Goal: Task Accomplishment & Management: Use online tool/utility

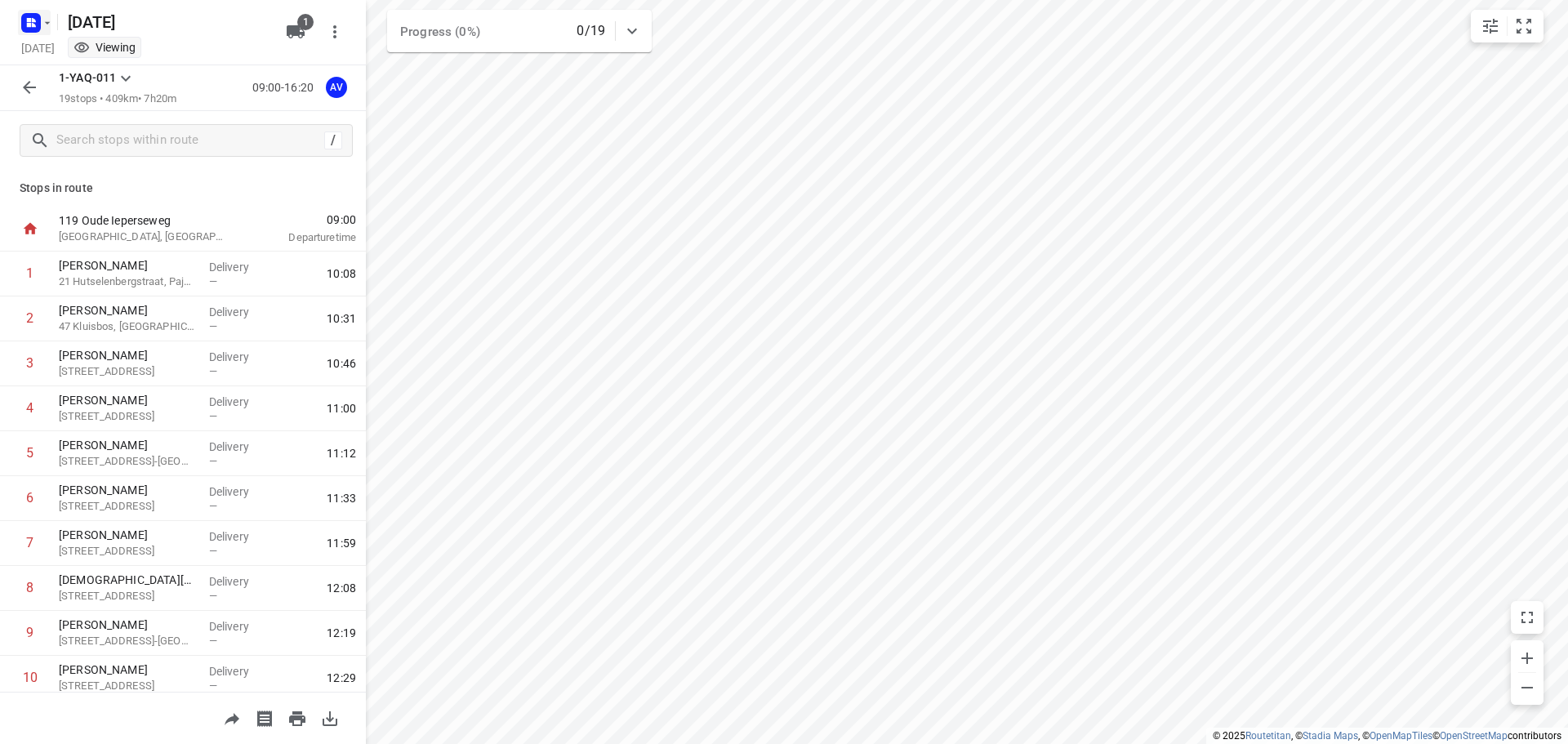
click at [33, 24] on icon "button" at bounding box center [33, 24] width 4 height 4
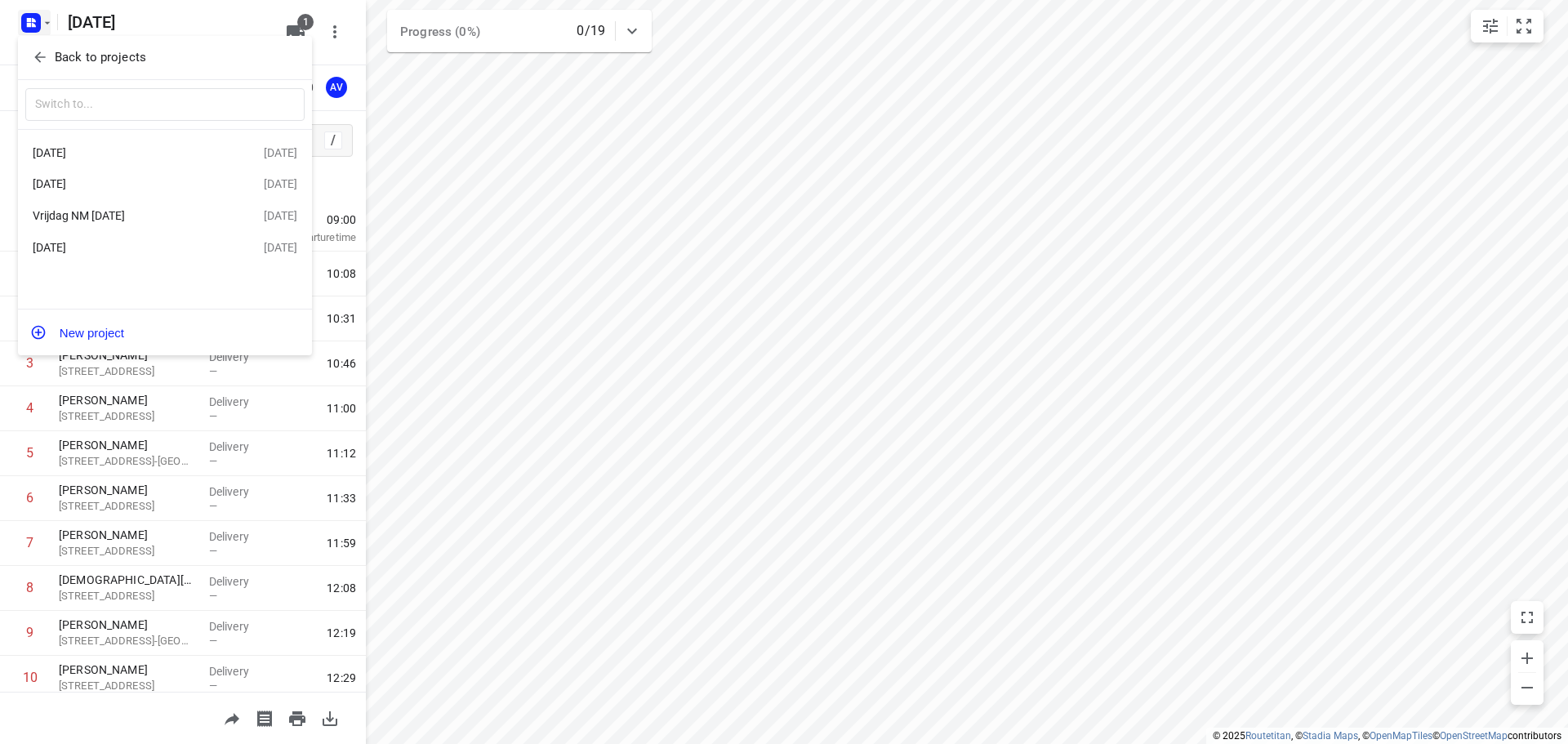
click at [45, 24] on div at bounding box center [784, 372] width 1568 height 744
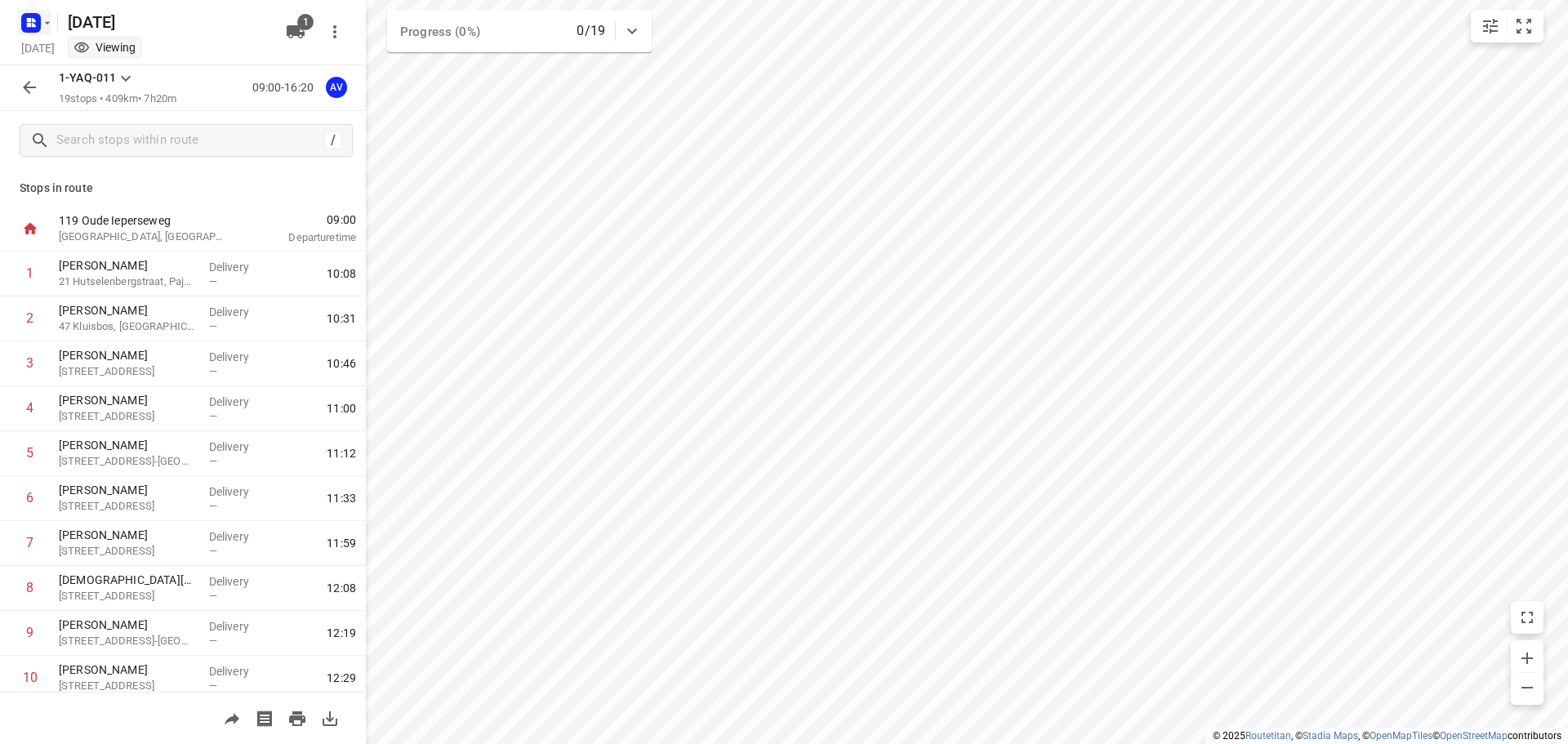
click at [43, 15] on icon "button" at bounding box center [31, 23] width 26 height 26
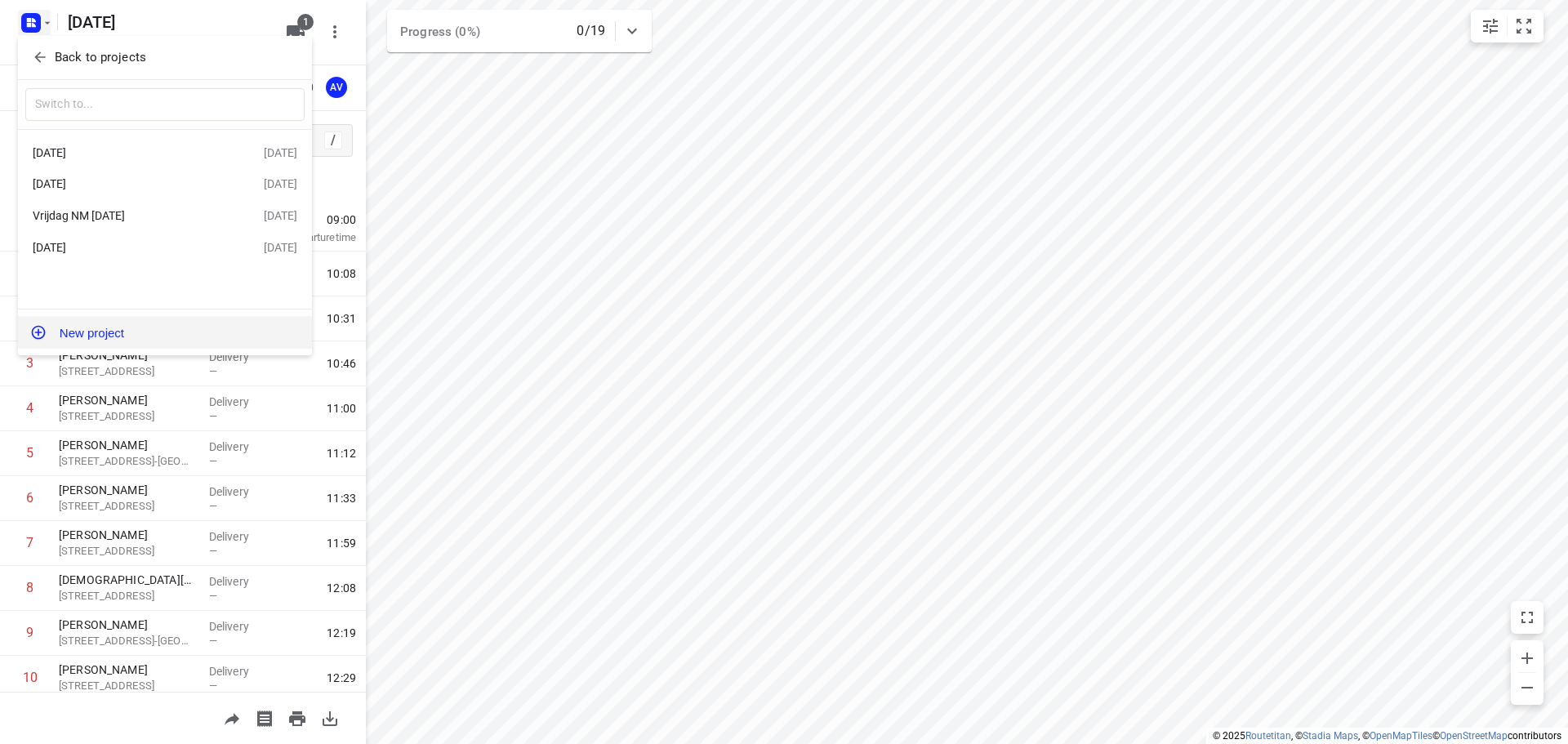
click at [145, 334] on button "New project" at bounding box center [165, 332] width 294 height 33
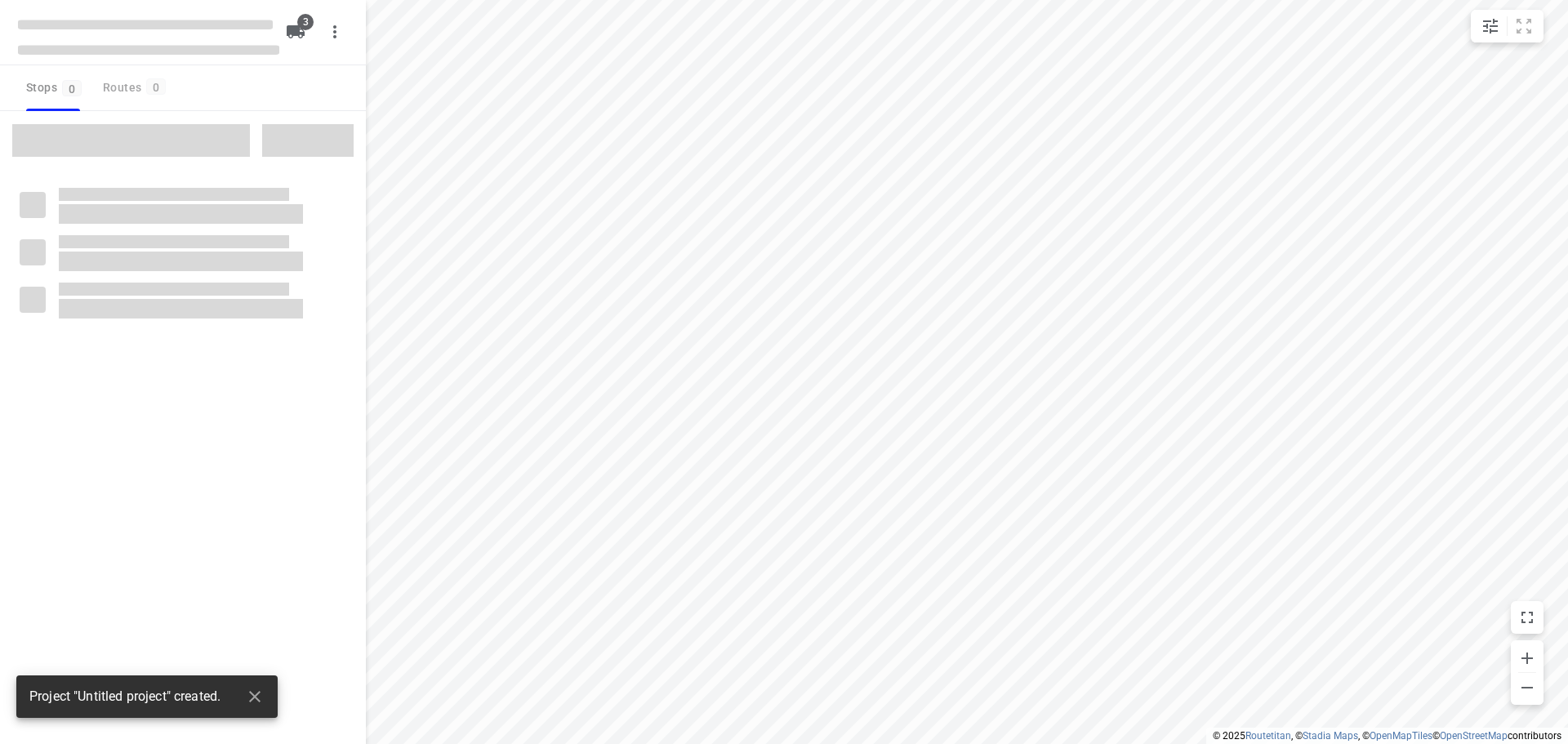
type input "distance"
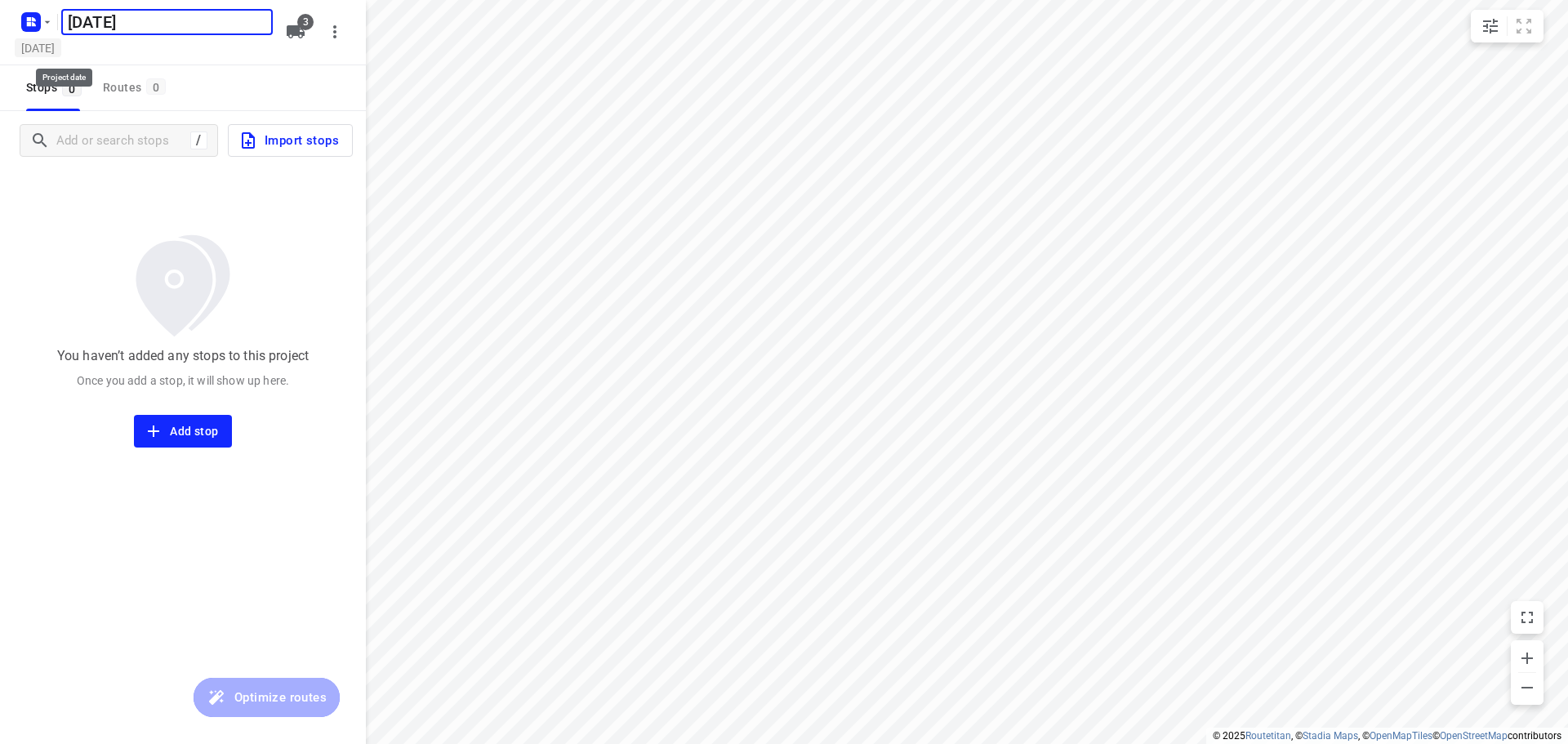
type input "[DATE]"
click at [61, 48] on h5 "[DATE]" at bounding box center [38, 48] width 47 height 18
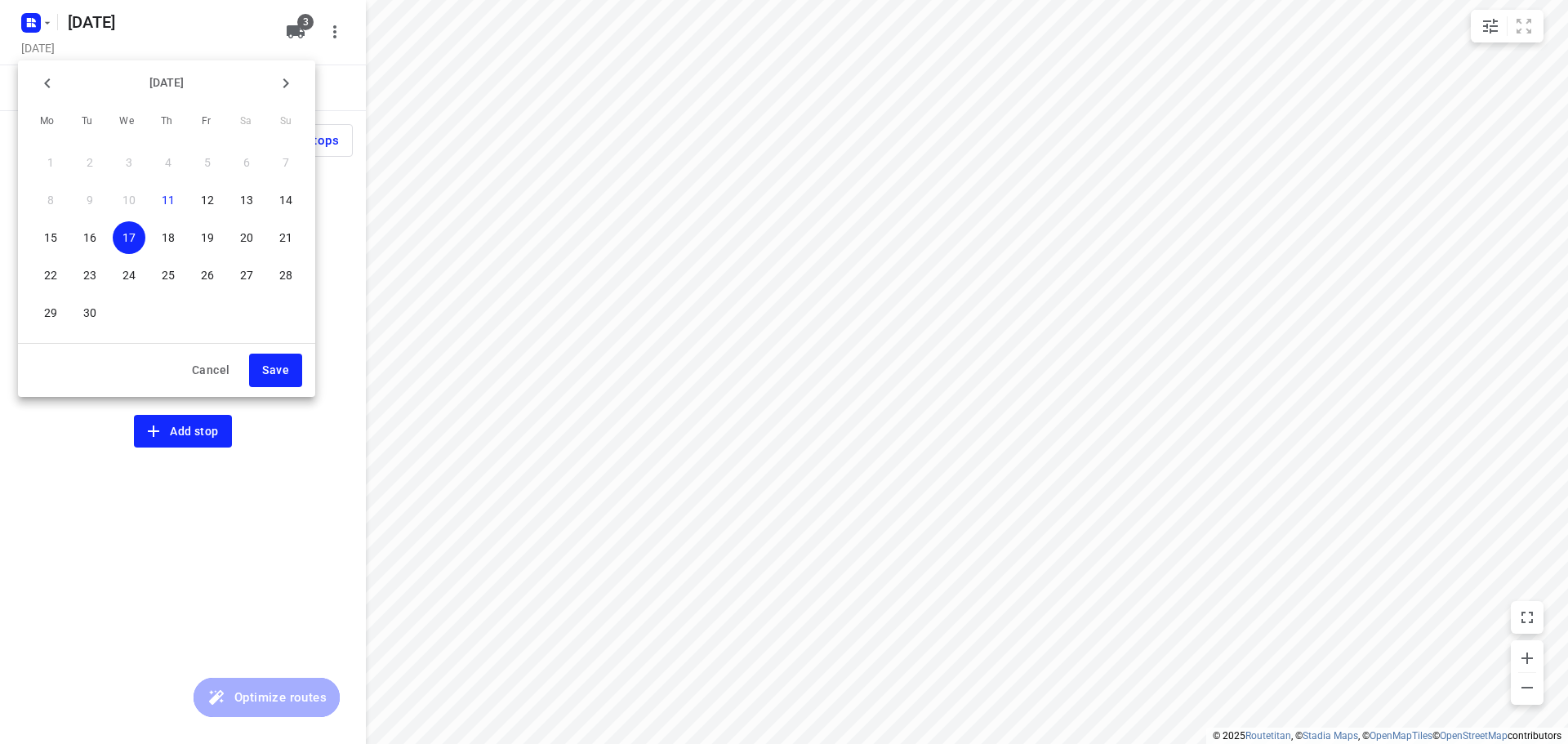
click at [170, 240] on p "18" at bounding box center [169, 238] width 13 height 17
click at [276, 373] on span "Save" at bounding box center [276, 370] width 27 height 20
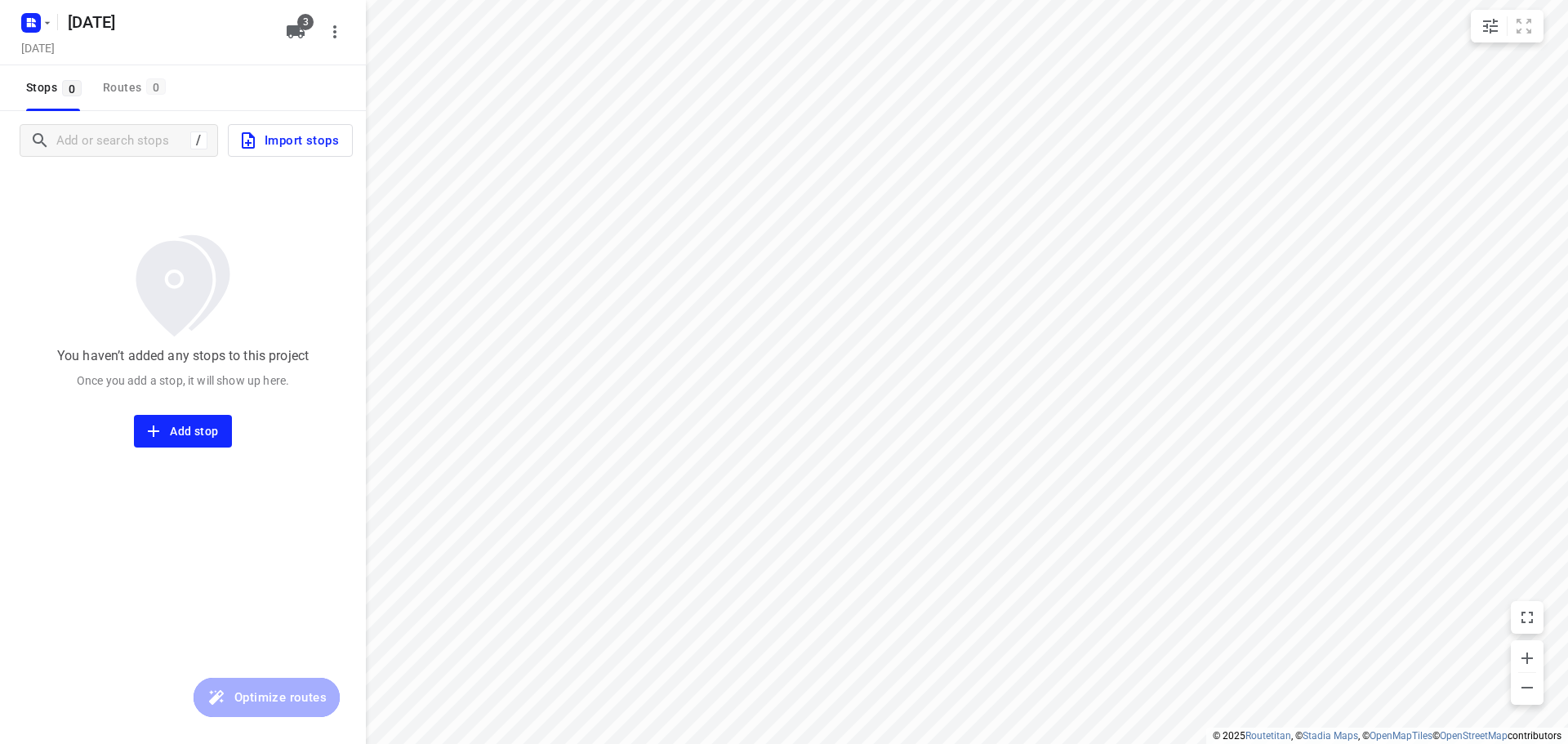
drag, startPoint x: 302, startPoint y: 35, endPoint x: 294, endPoint y: 43, distance: 11.3
click at [302, 36] on icon "button" at bounding box center [295, 31] width 19 height 19
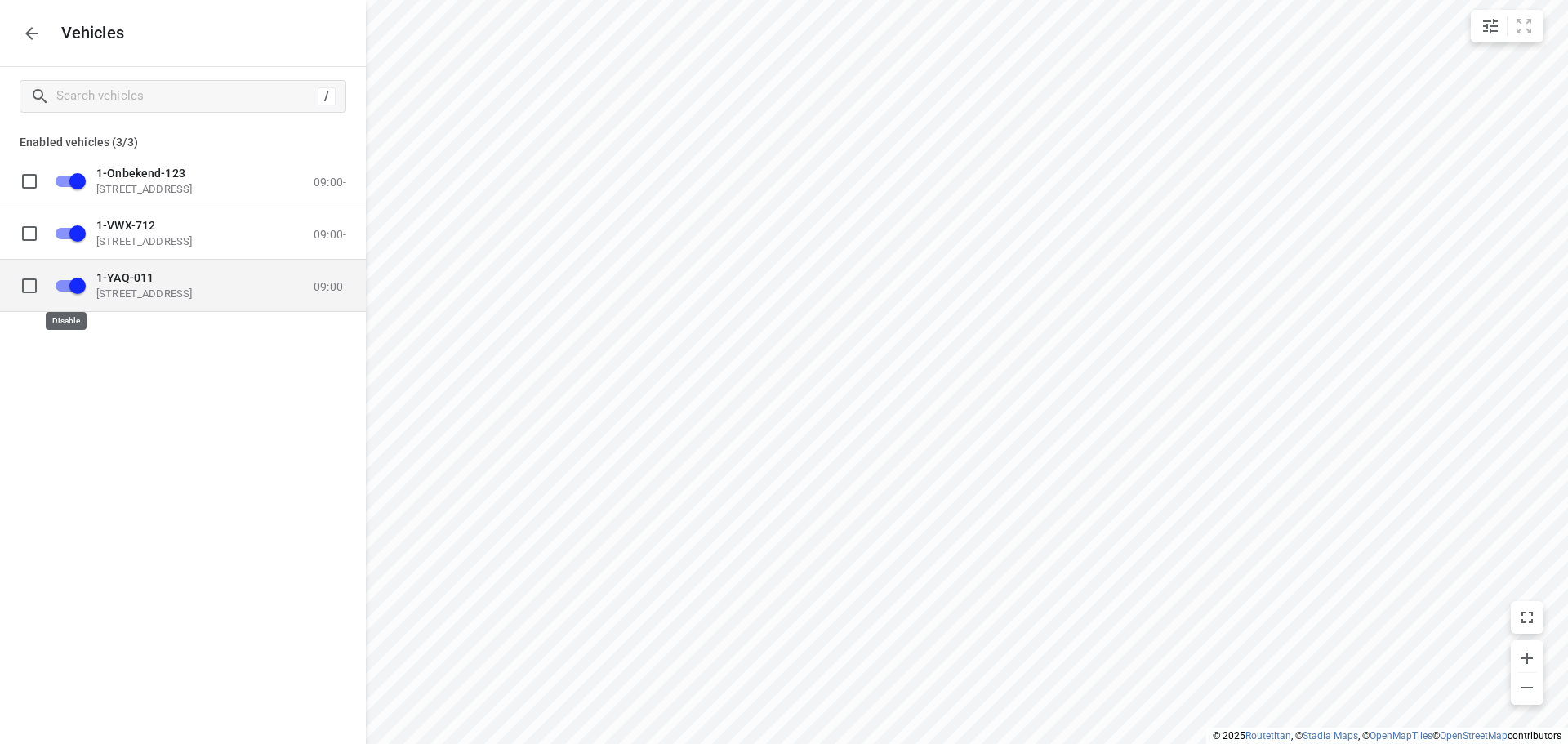
click at [69, 283] on input "grid" at bounding box center [77, 285] width 93 height 31
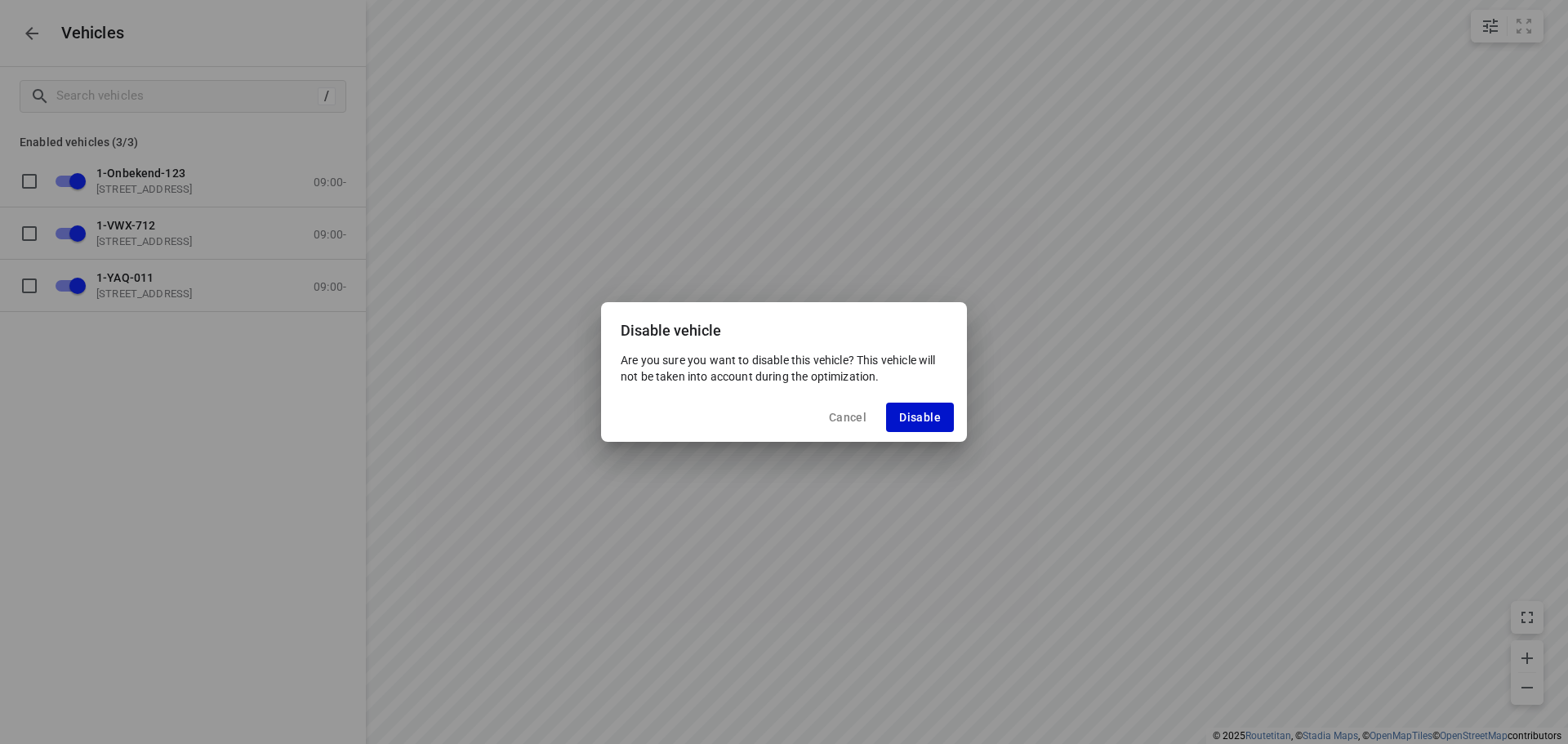
click at [926, 422] on span "Disable" at bounding box center [921, 418] width 42 height 13
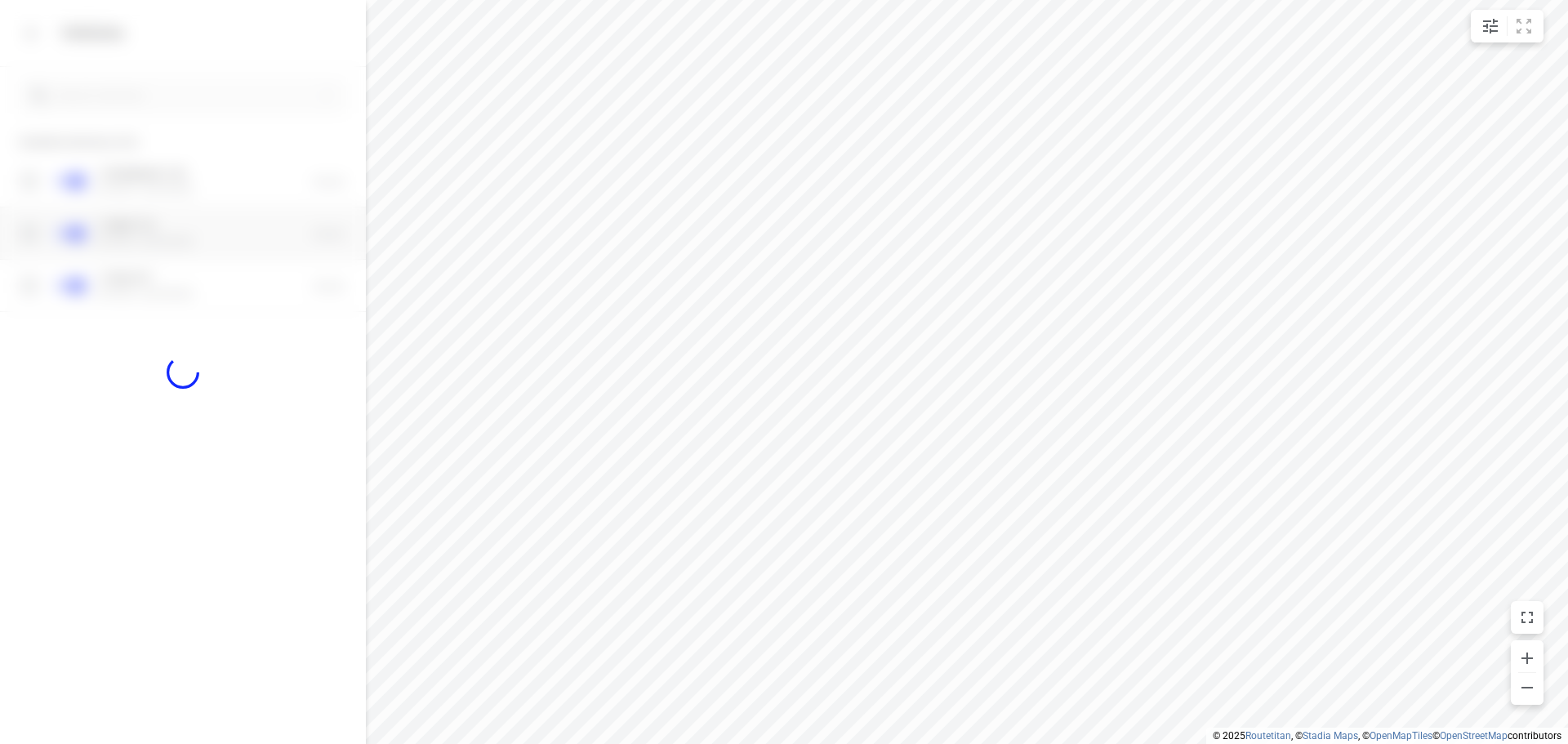
checkbox input "false"
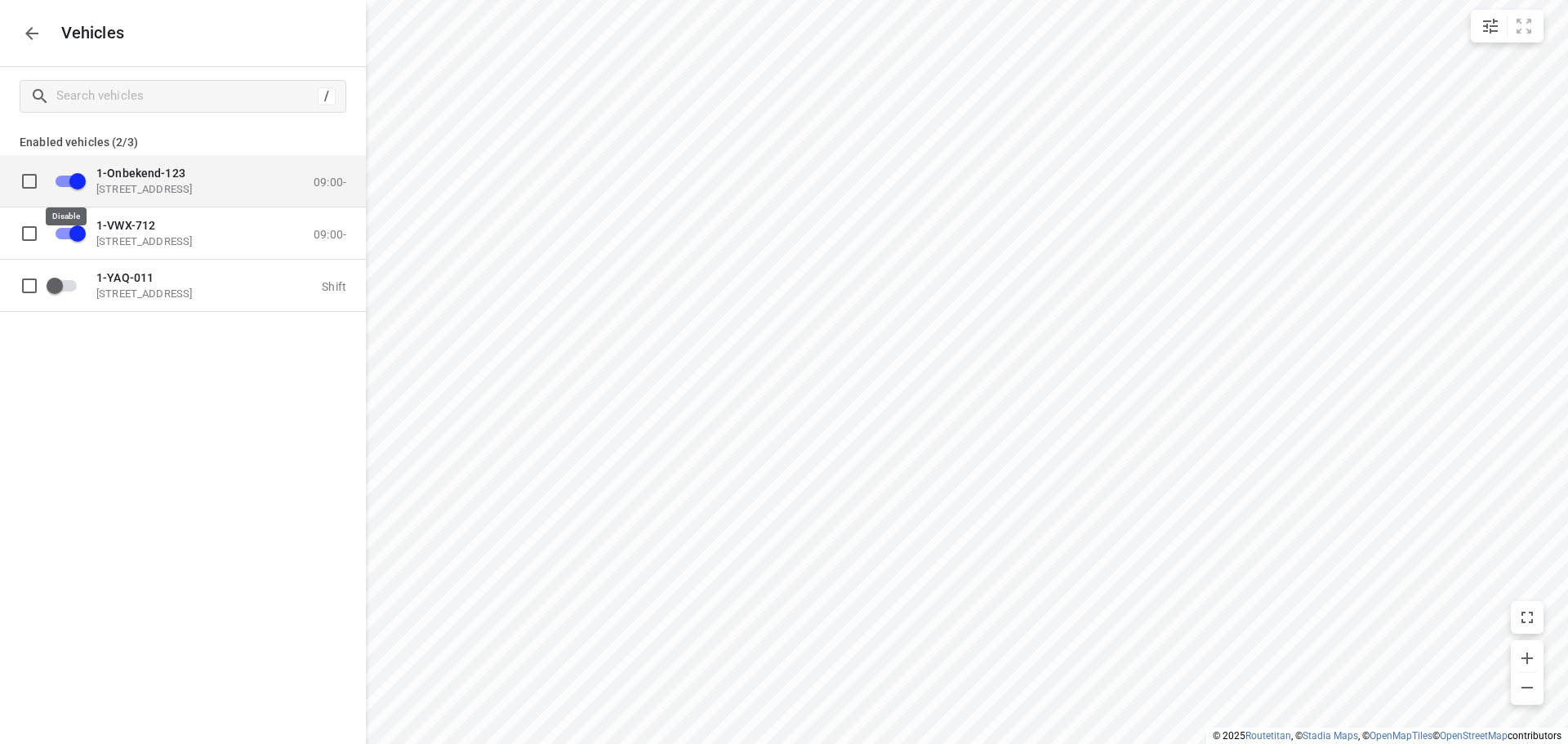
click at [66, 181] on input "grid" at bounding box center [77, 180] width 93 height 31
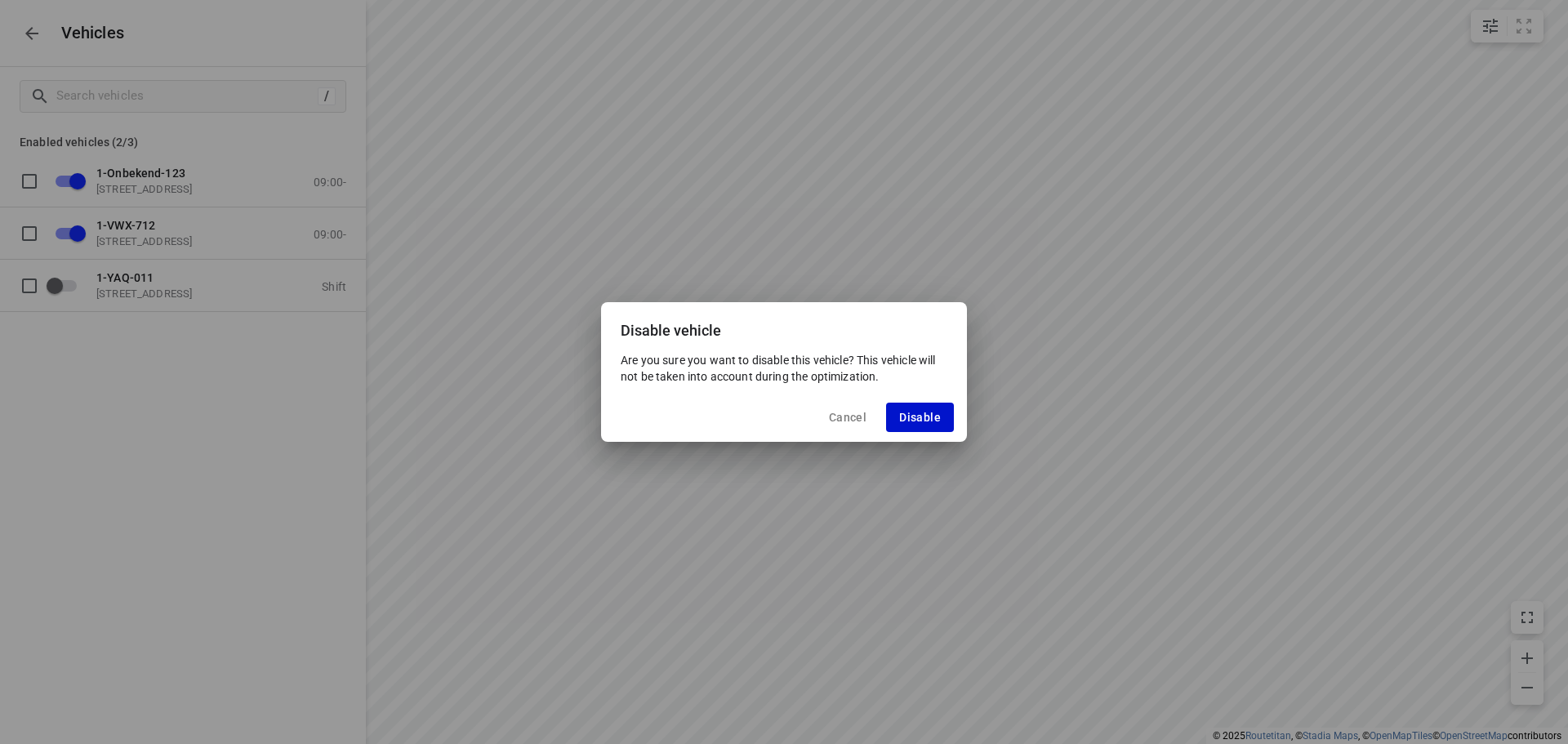
click at [942, 415] on button "Disable" at bounding box center [920, 417] width 68 height 29
checkbox input "false"
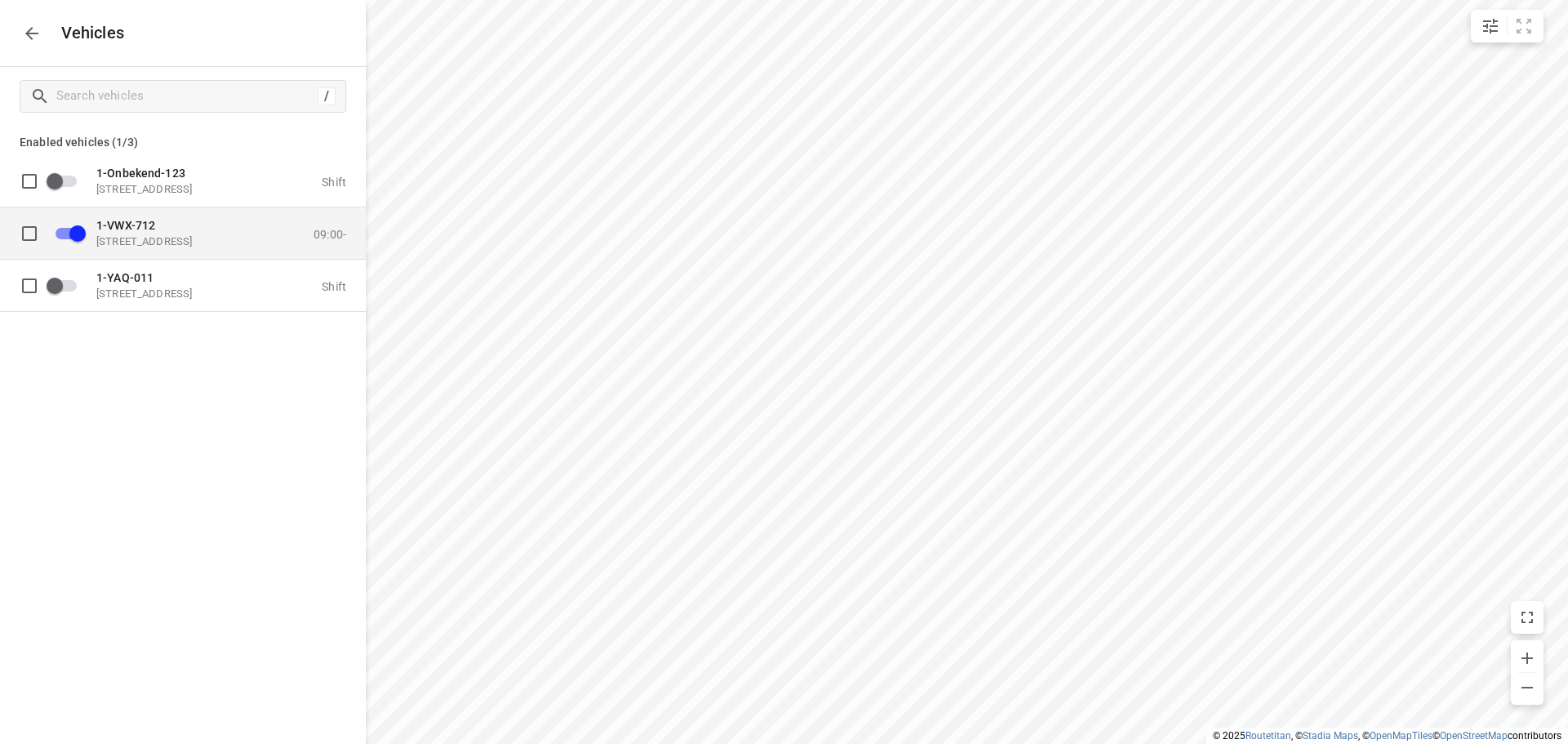
click at [169, 246] on p "[STREET_ADDRESS]" at bounding box center [178, 241] width 164 height 13
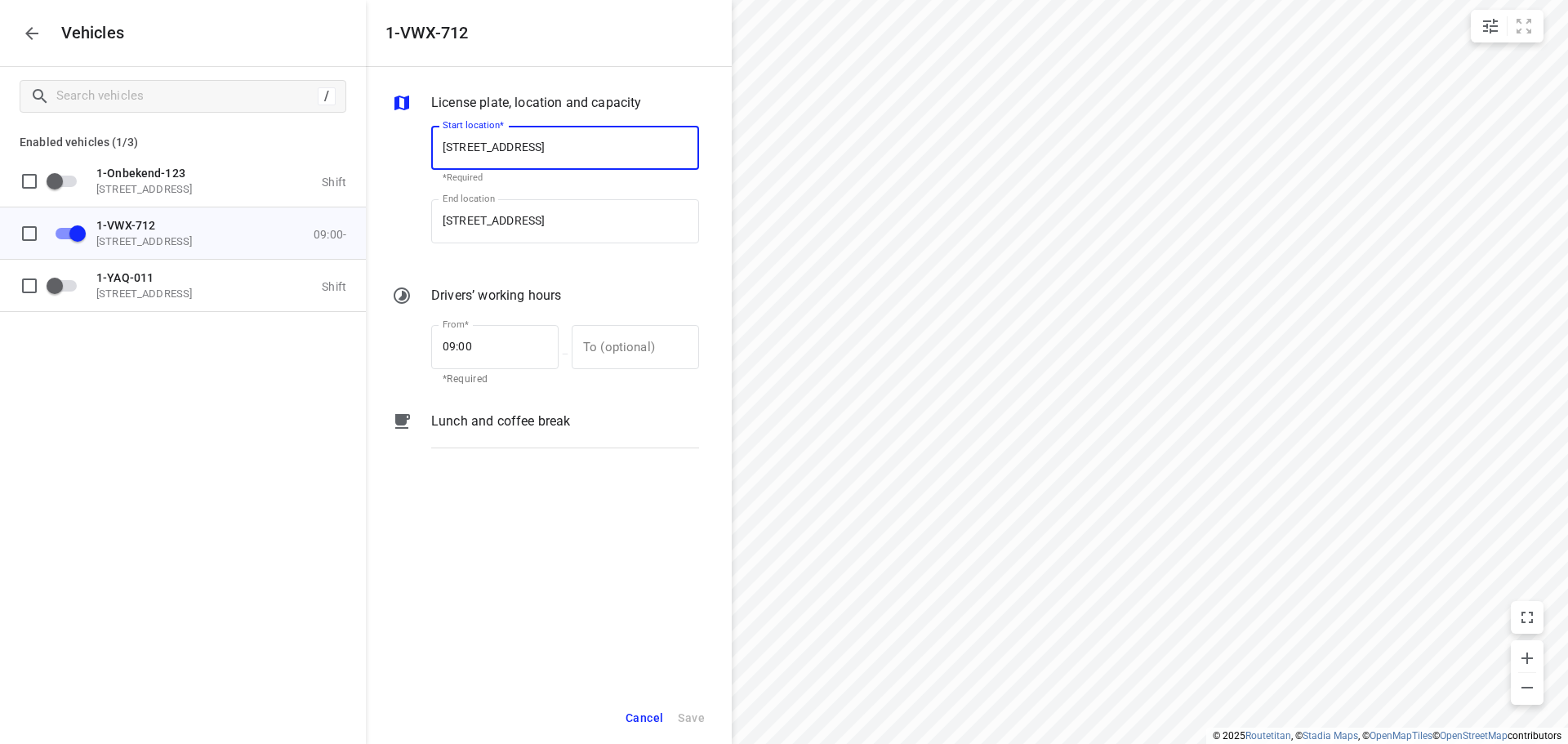
click at [553, 150] on input "[STREET_ADDRESS]" at bounding box center [565, 148] width 268 height 44
type input "[STREET_ADDRESS]"
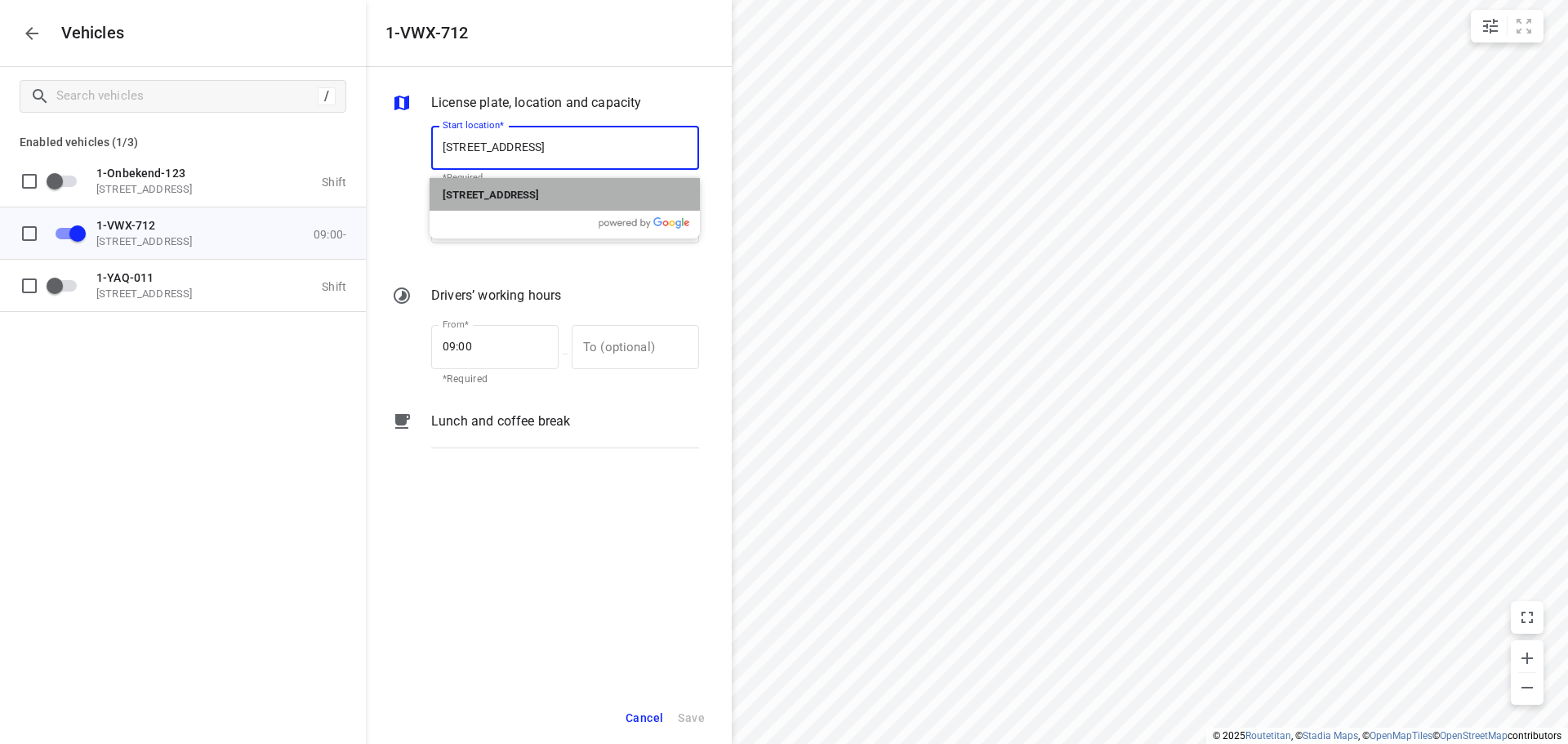
click at [537, 195] on b "[STREET_ADDRESS]" at bounding box center [490, 195] width 96 height 13
type input "[STREET_ADDRESS]"
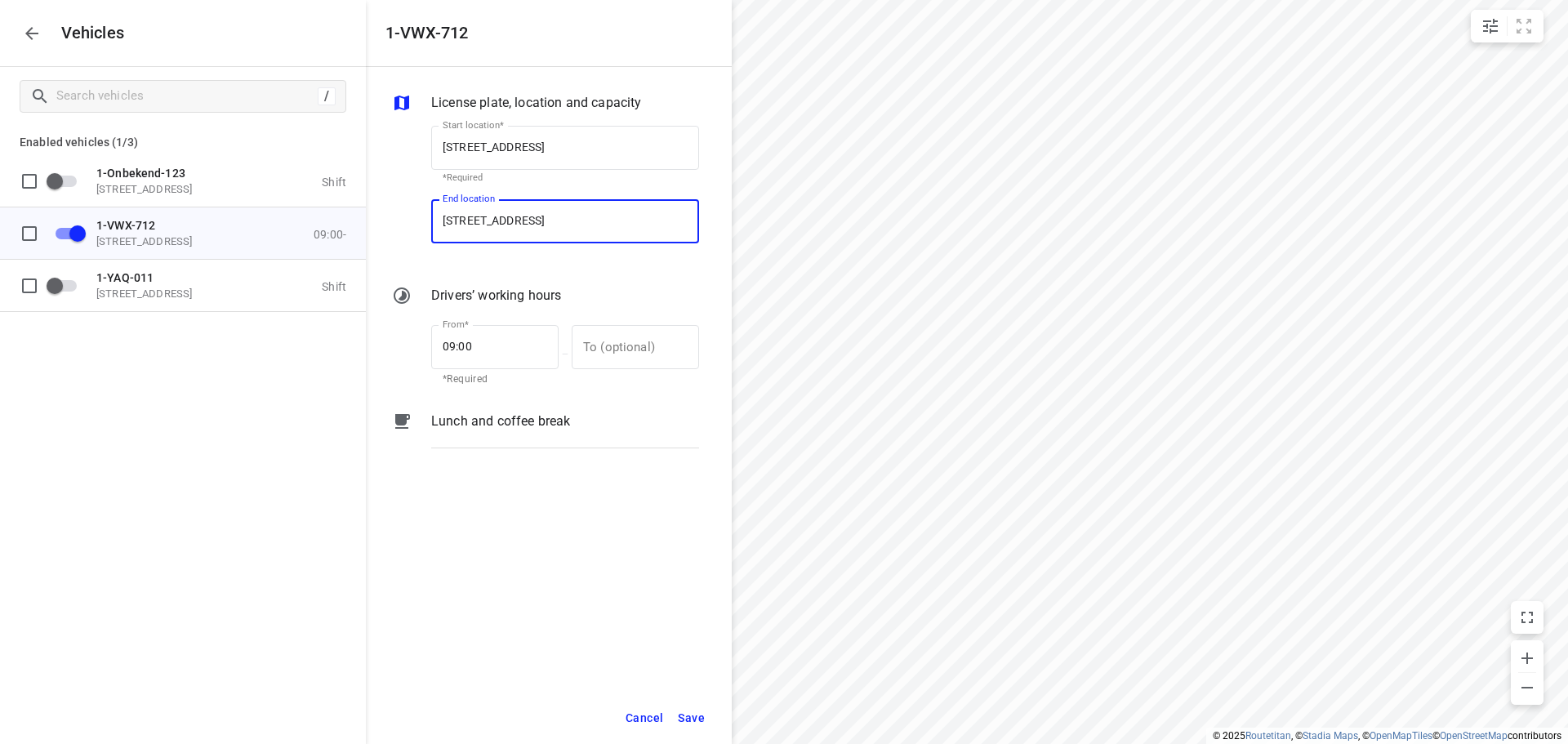
click at [554, 220] on input "[STREET_ADDRESS]" at bounding box center [565, 221] width 268 height 44
click at [553, 220] on input "[STREET_ADDRESS]" at bounding box center [565, 221] width 268 height 44
type input "[STREET_ADDRESS]"
click at [538, 267] on b "[STREET_ADDRESS]" at bounding box center [490, 268] width 96 height 13
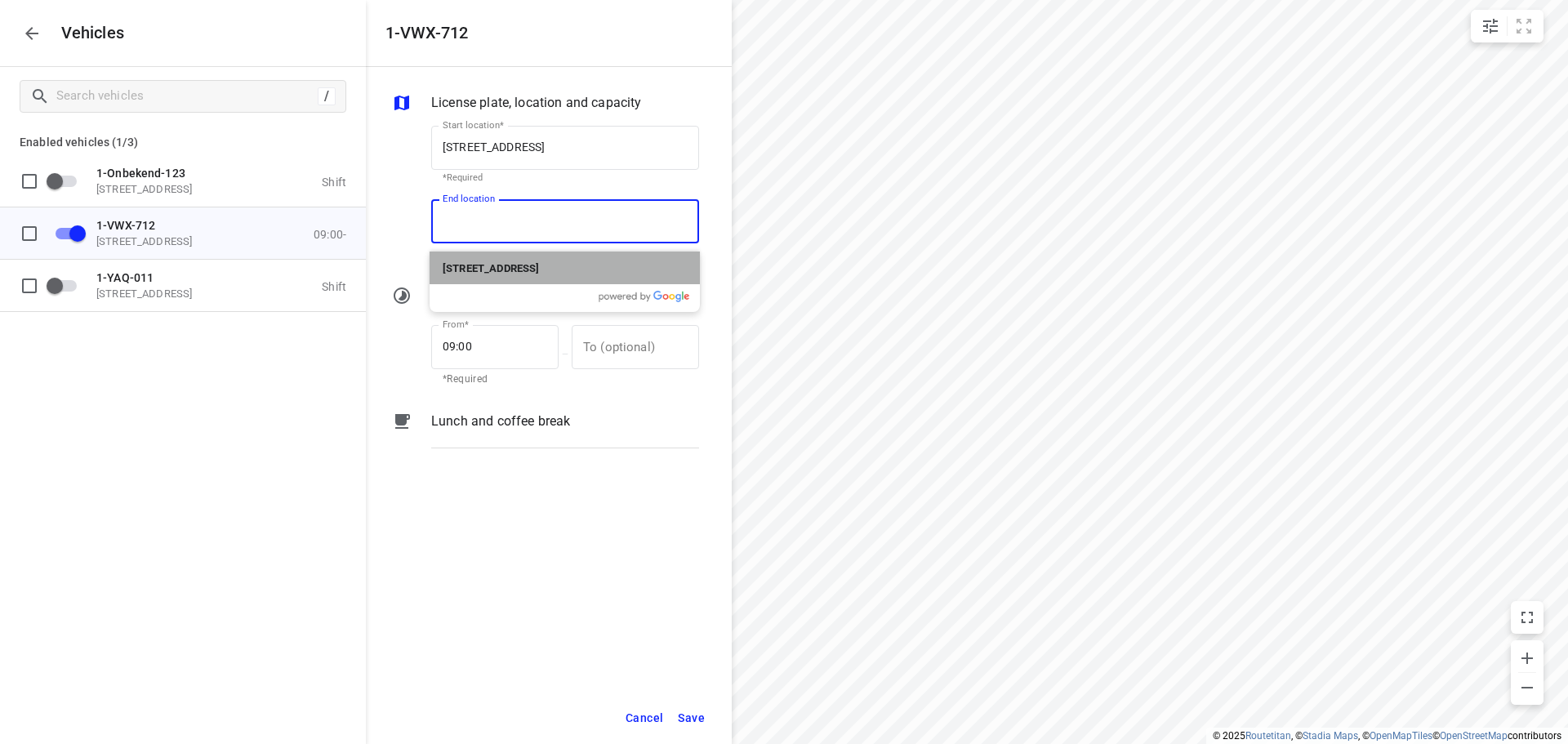
type input "[STREET_ADDRESS]"
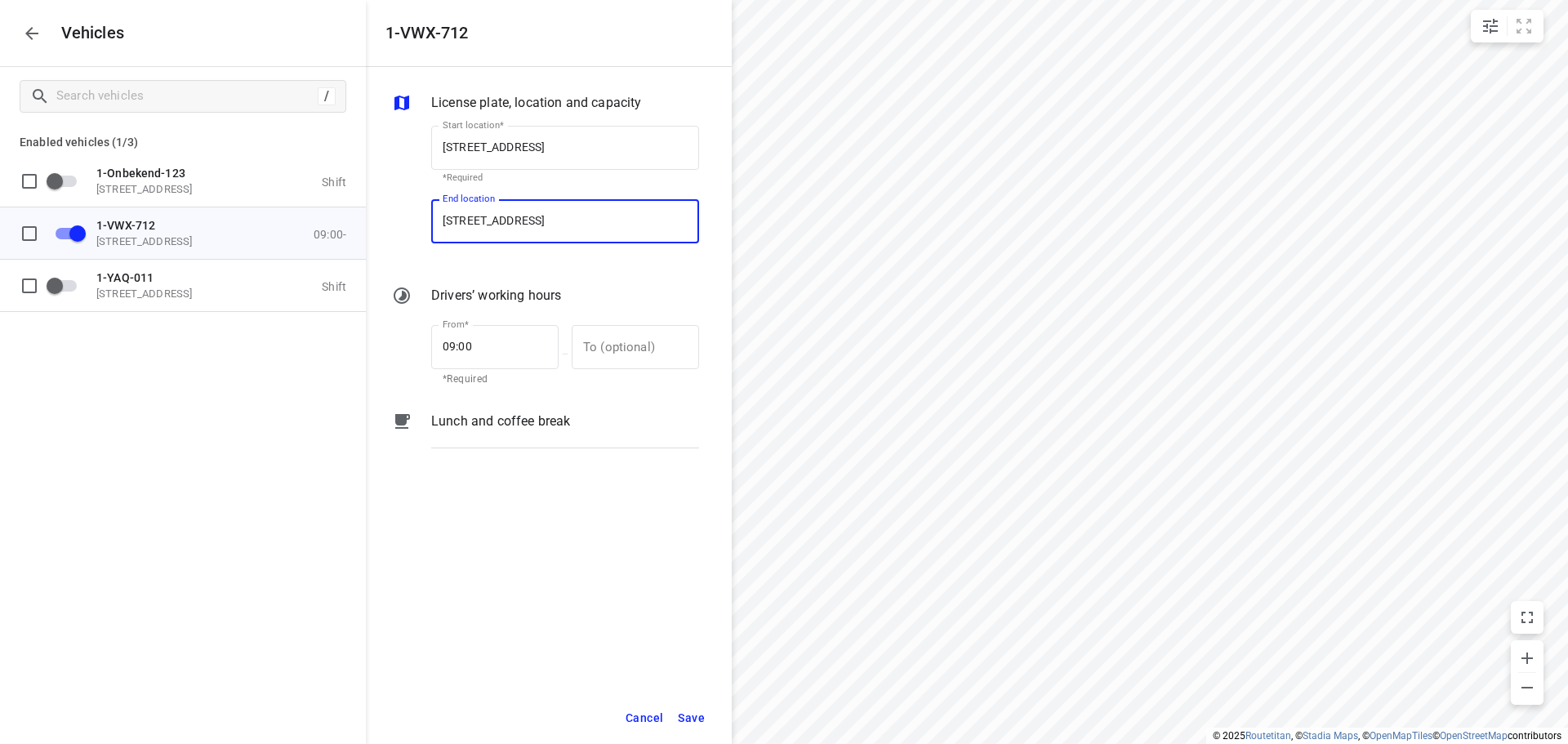
click at [689, 720] on span "Save" at bounding box center [692, 718] width 27 height 20
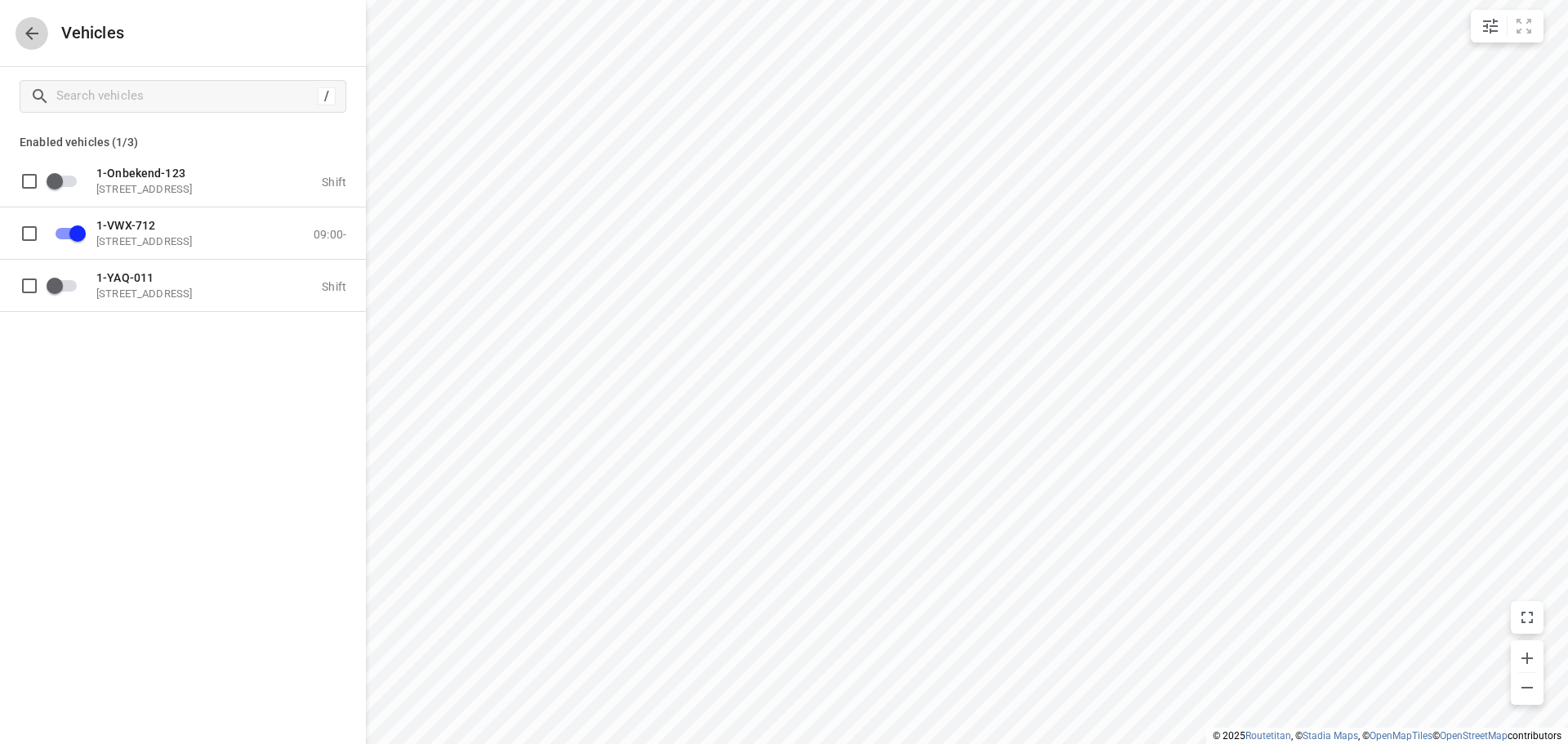
click at [27, 28] on icon "button" at bounding box center [31, 33] width 19 height 19
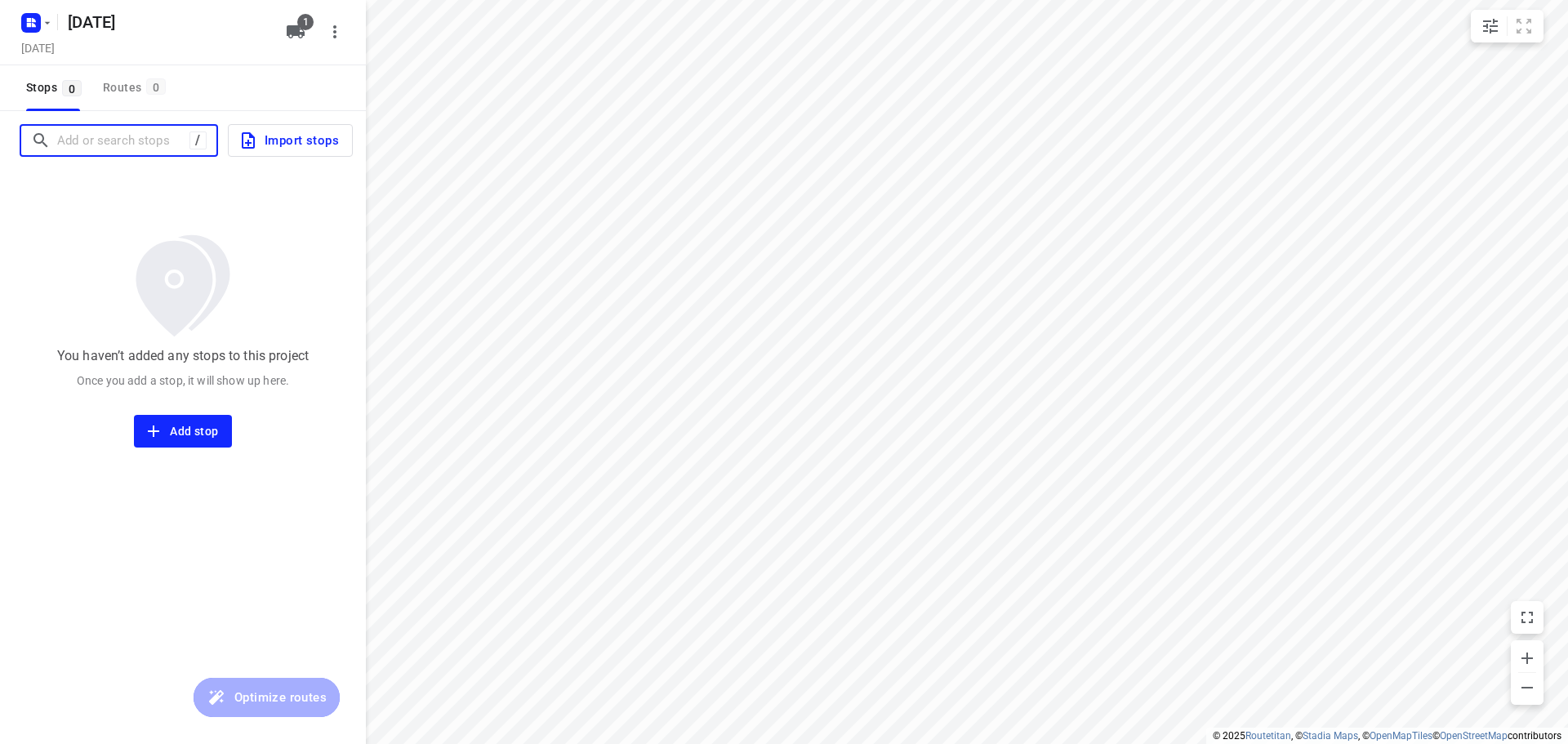
click at [119, 138] on input "Add or search stops" at bounding box center [123, 141] width 132 height 25
drag, startPoint x: 126, startPoint y: 136, endPoint x: 165, endPoint y: 117, distance: 43.4
click at [126, 136] on input "Add or search stops" at bounding box center [121, 141] width 129 height 25
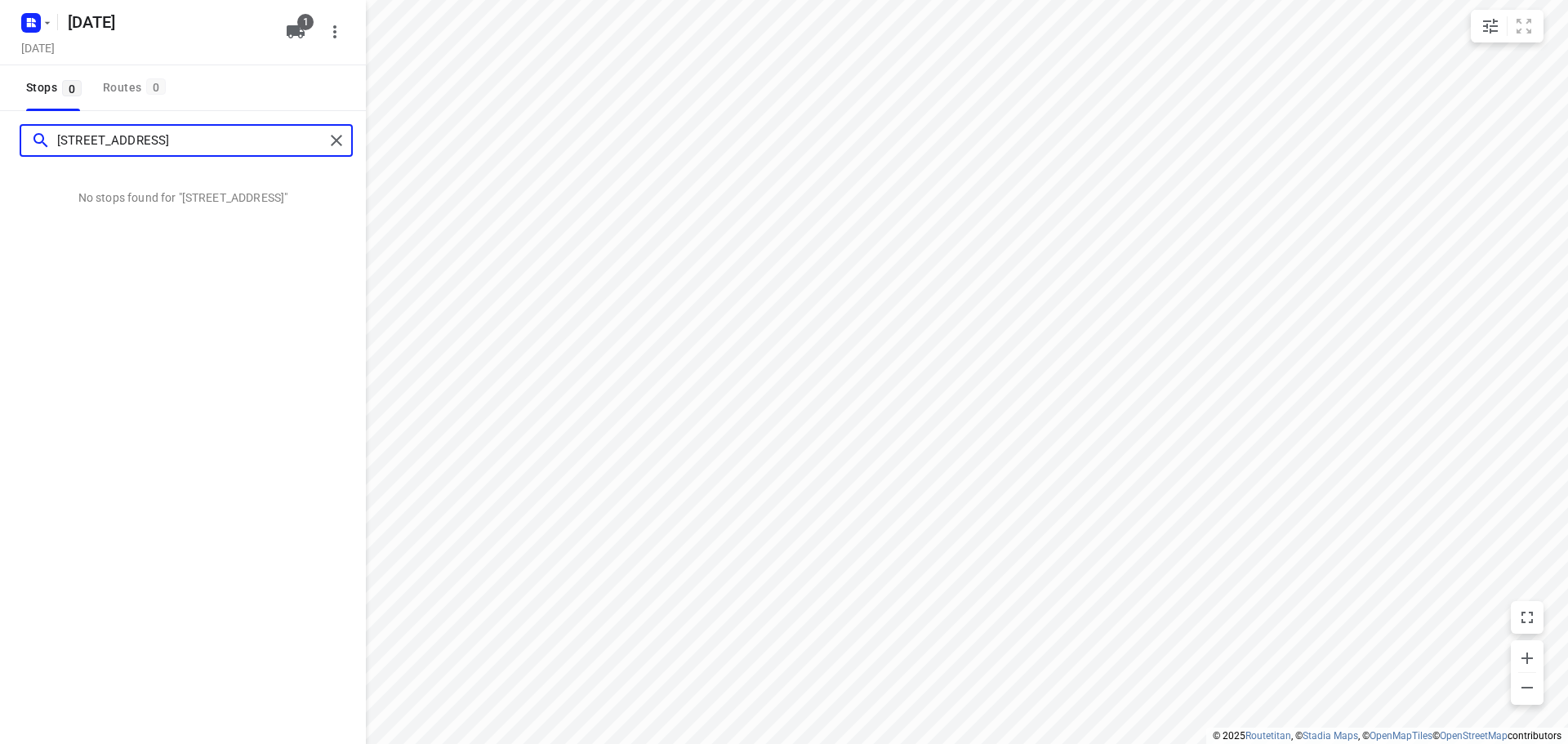
click at [118, 138] on input "[STREET_ADDRESS]" at bounding box center [190, 141] width 267 height 25
click at [215, 139] on input "[STREET_ADDRESS]" at bounding box center [190, 141] width 267 height 25
type input "[STREET_ADDRESS]"
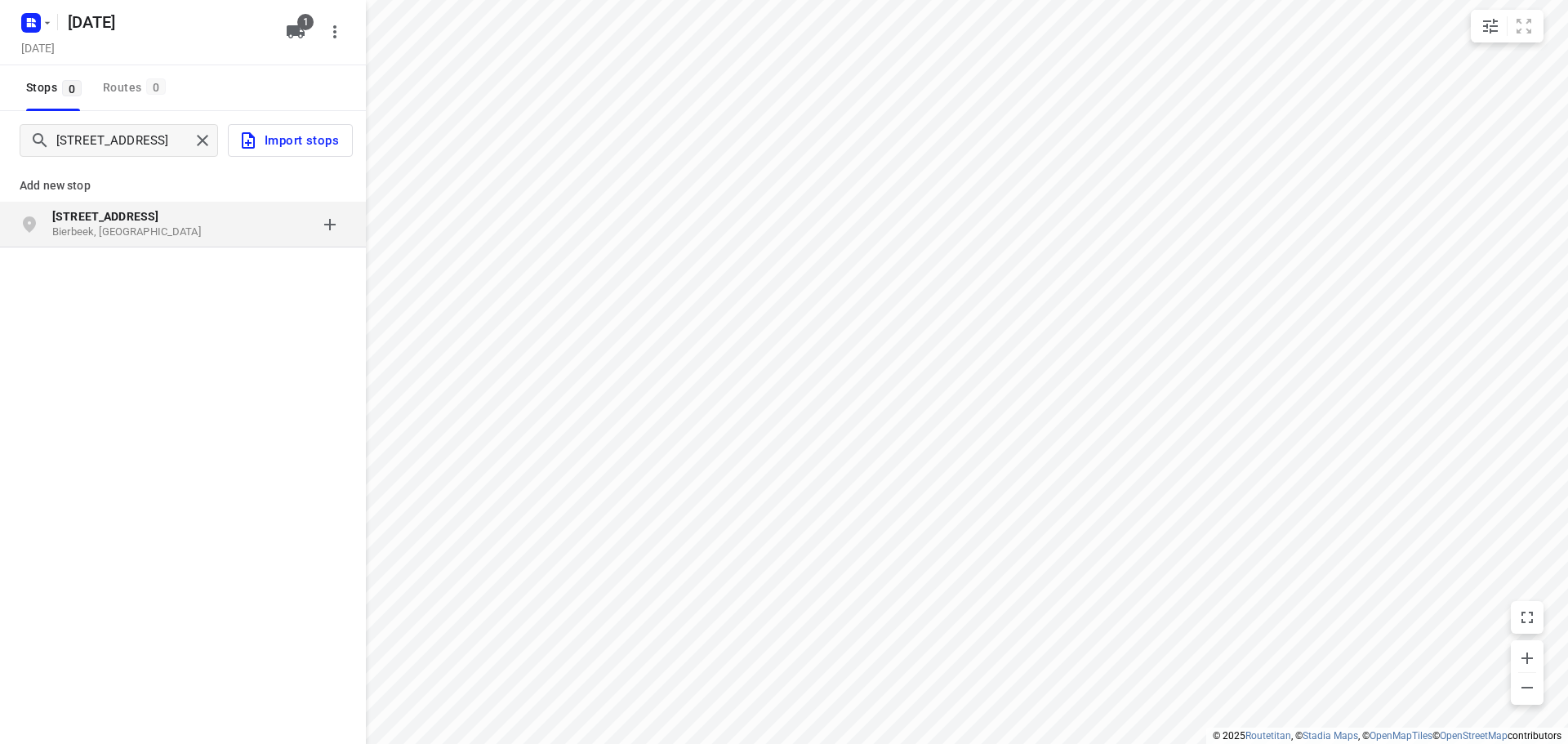
click at [179, 235] on p "Bierbeek, [GEOGRAPHIC_DATA]" at bounding box center [128, 232] width 150 height 16
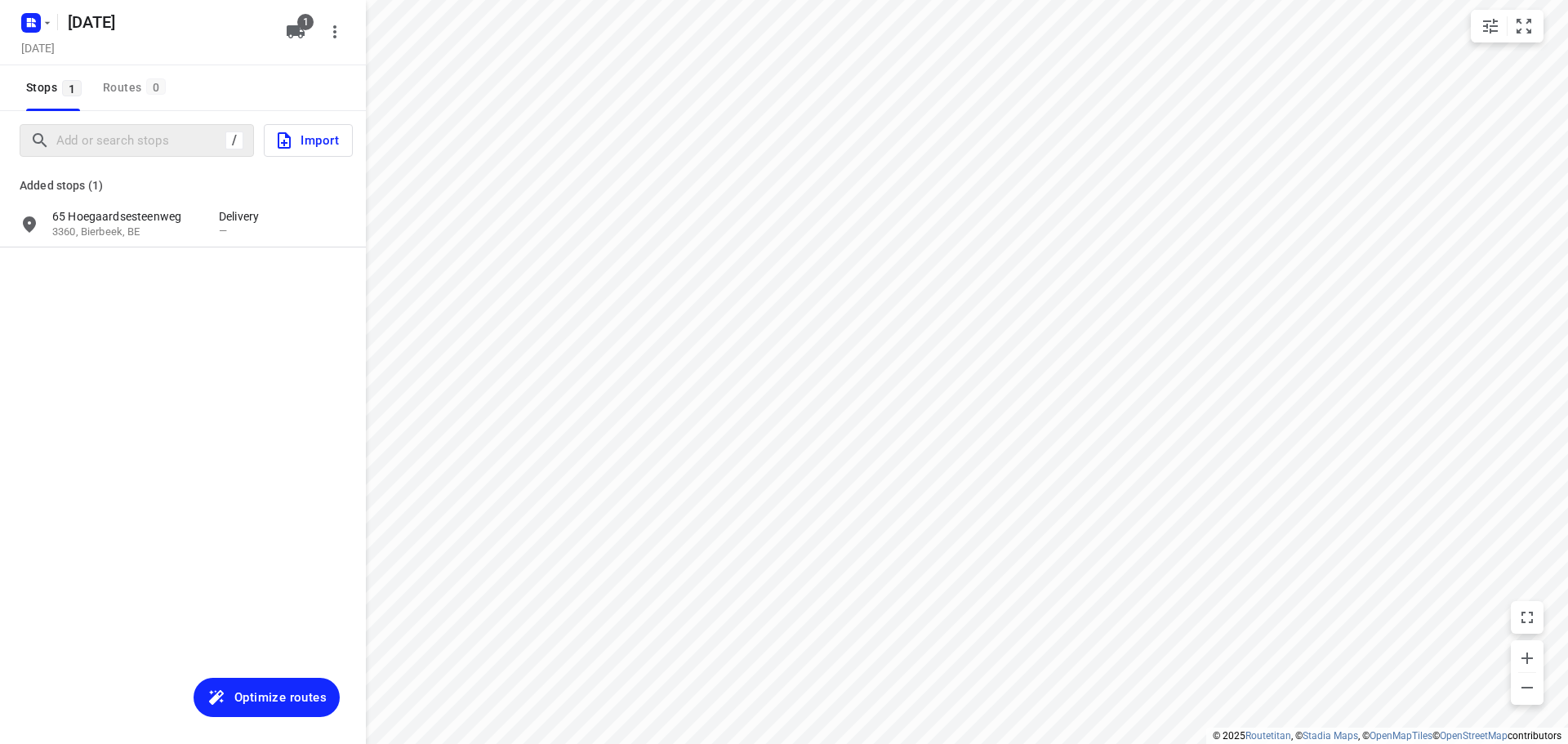
click at [118, 154] on div "/" at bounding box center [136, 140] width 235 height 33
click at [127, 143] on input "Add or search stops" at bounding box center [204, 141] width 294 height 25
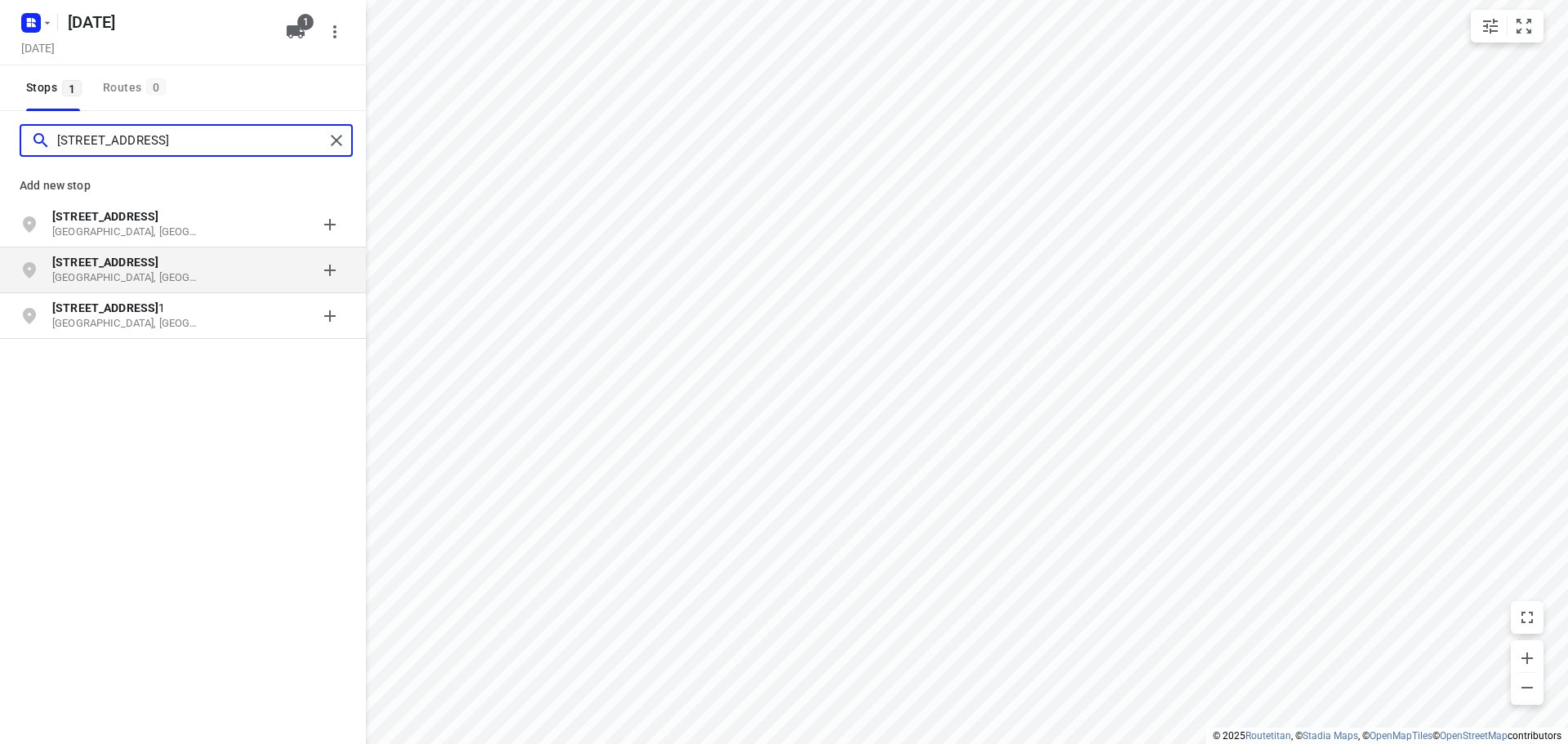
type input "[STREET_ADDRESS]"
click at [143, 264] on b "[STREET_ADDRESS]" at bounding box center [105, 262] width 106 height 13
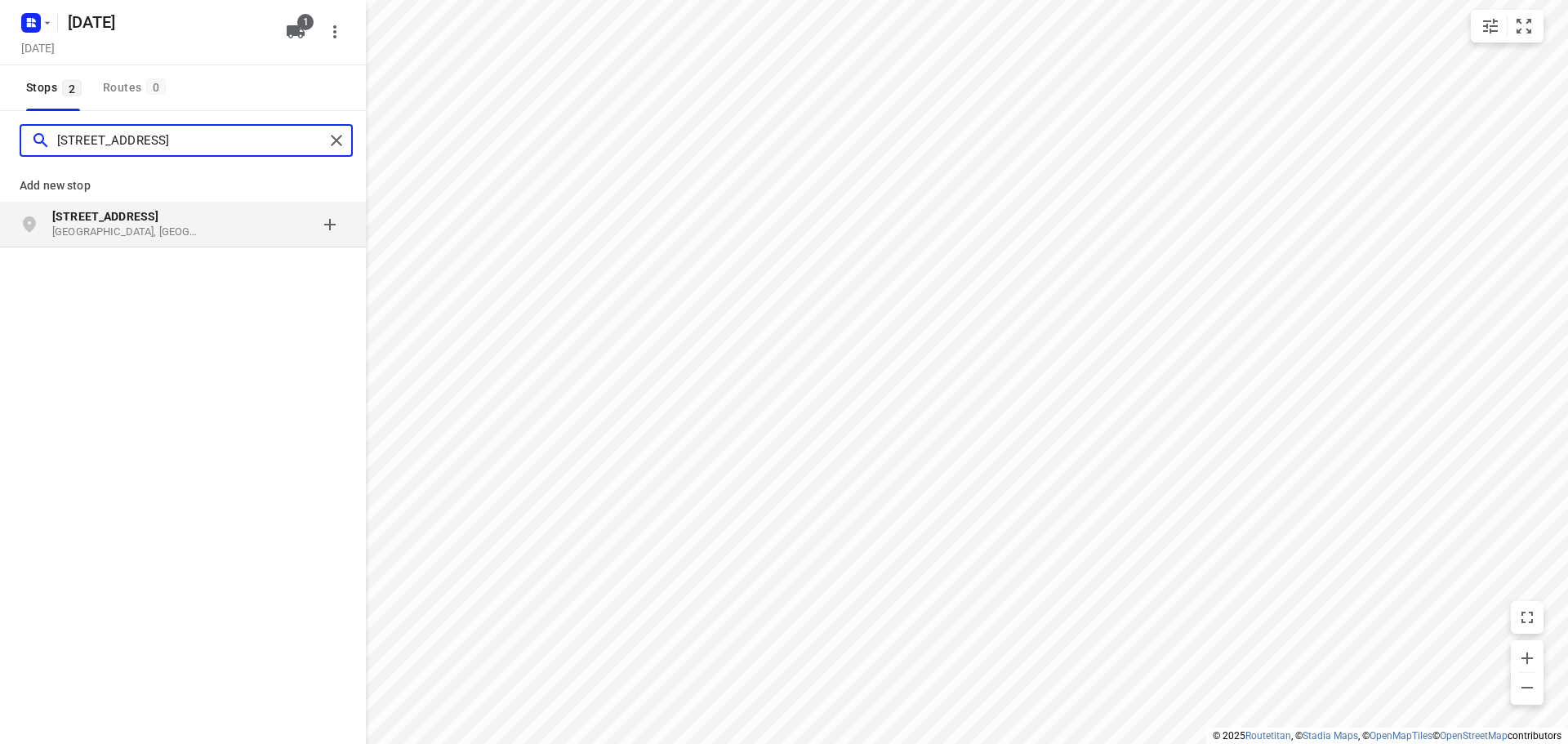
type input "[STREET_ADDRESS]"
click at [169, 225] on p "[GEOGRAPHIC_DATA], [GEOGRAPHIC_DATA]" at bounding box center [128, 232] width 150 height 16
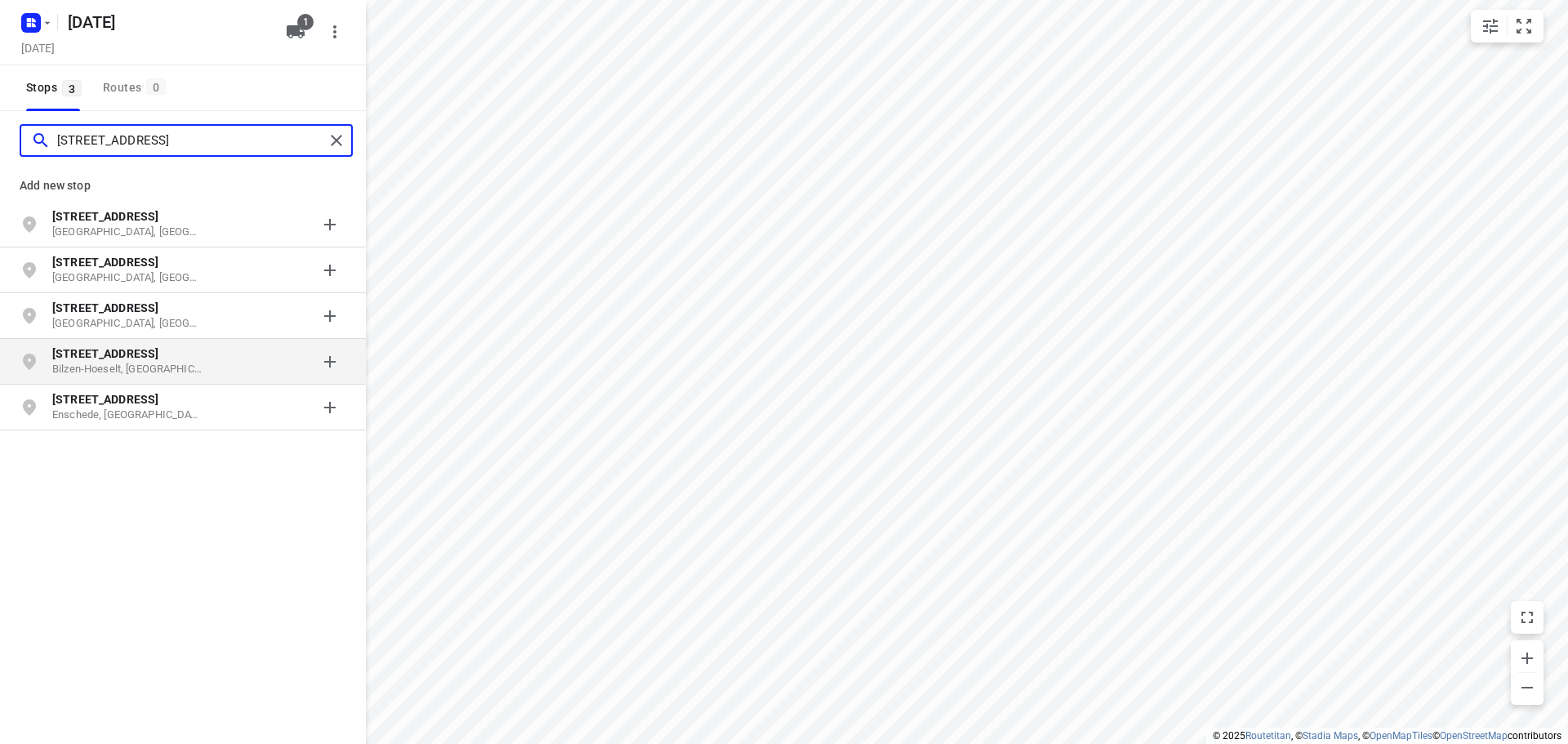
type input "[STREET_ADDRESS]"
click at [179, 367] on p "Bilzen-Hoeselt, [GEOGRAPHIC_DATA]" at bounding box center [128, 369] width 150 height 16
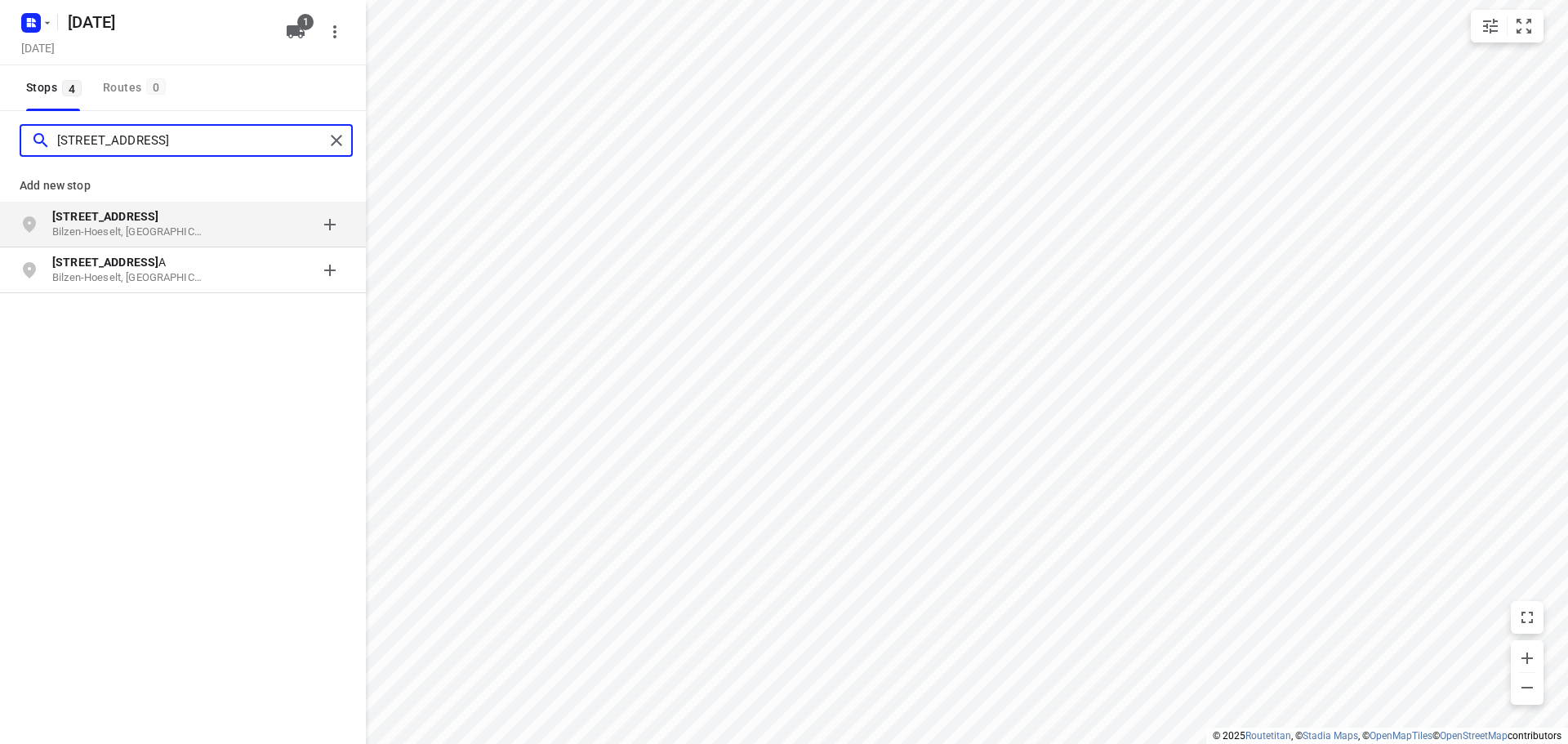
type input "[STREET_ADDRESS]"
click at [176, 221] on p "[STREET_ADDRESS]" at bounding box center [128, 216] width 150 height 17
type input "[STREET_ADDRESS]"
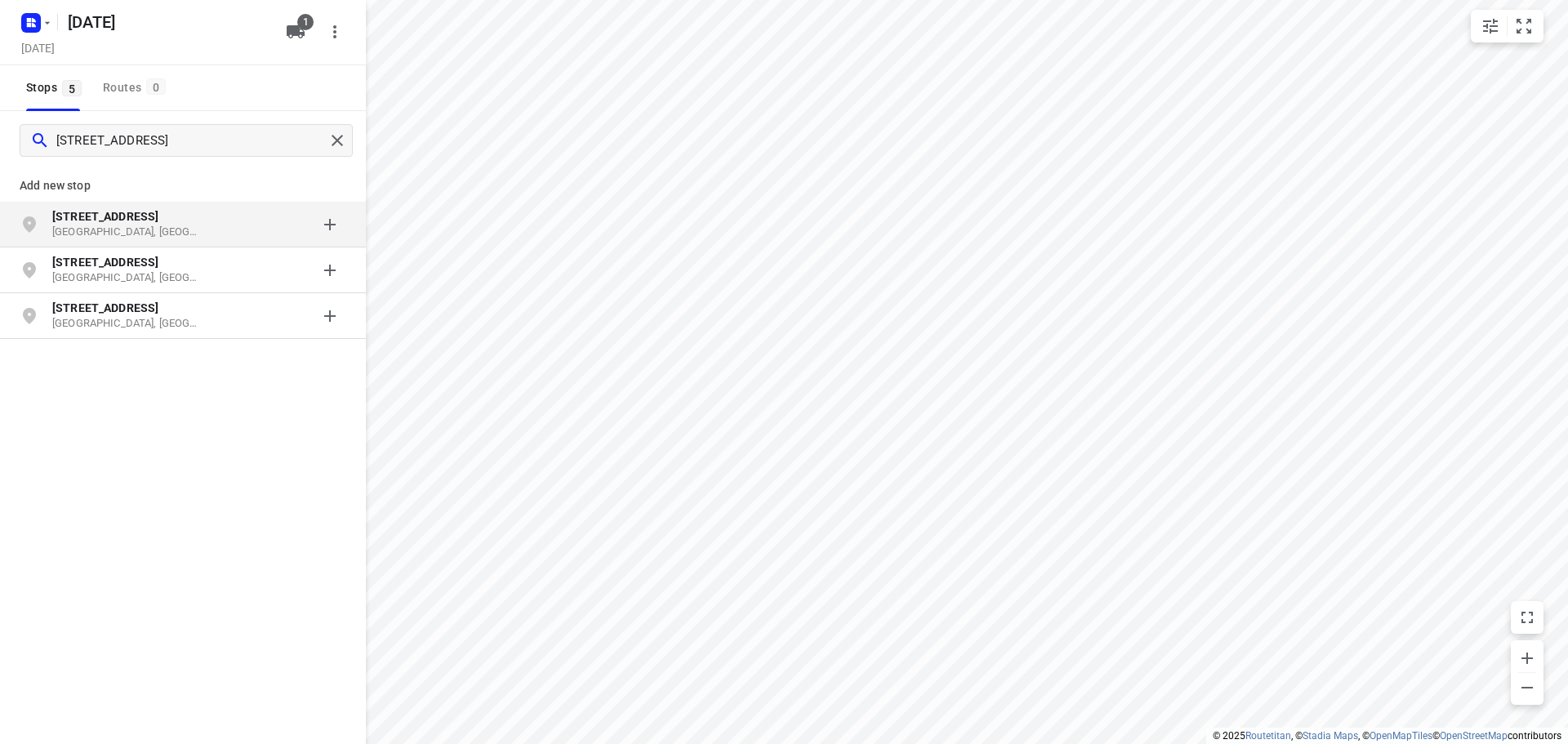
click at [185, 226] on p "[GEOGRAPHIC_DATA], [GEOGRAPHIC_DATA]" at bounding box center [128, 232] width 150 height 16
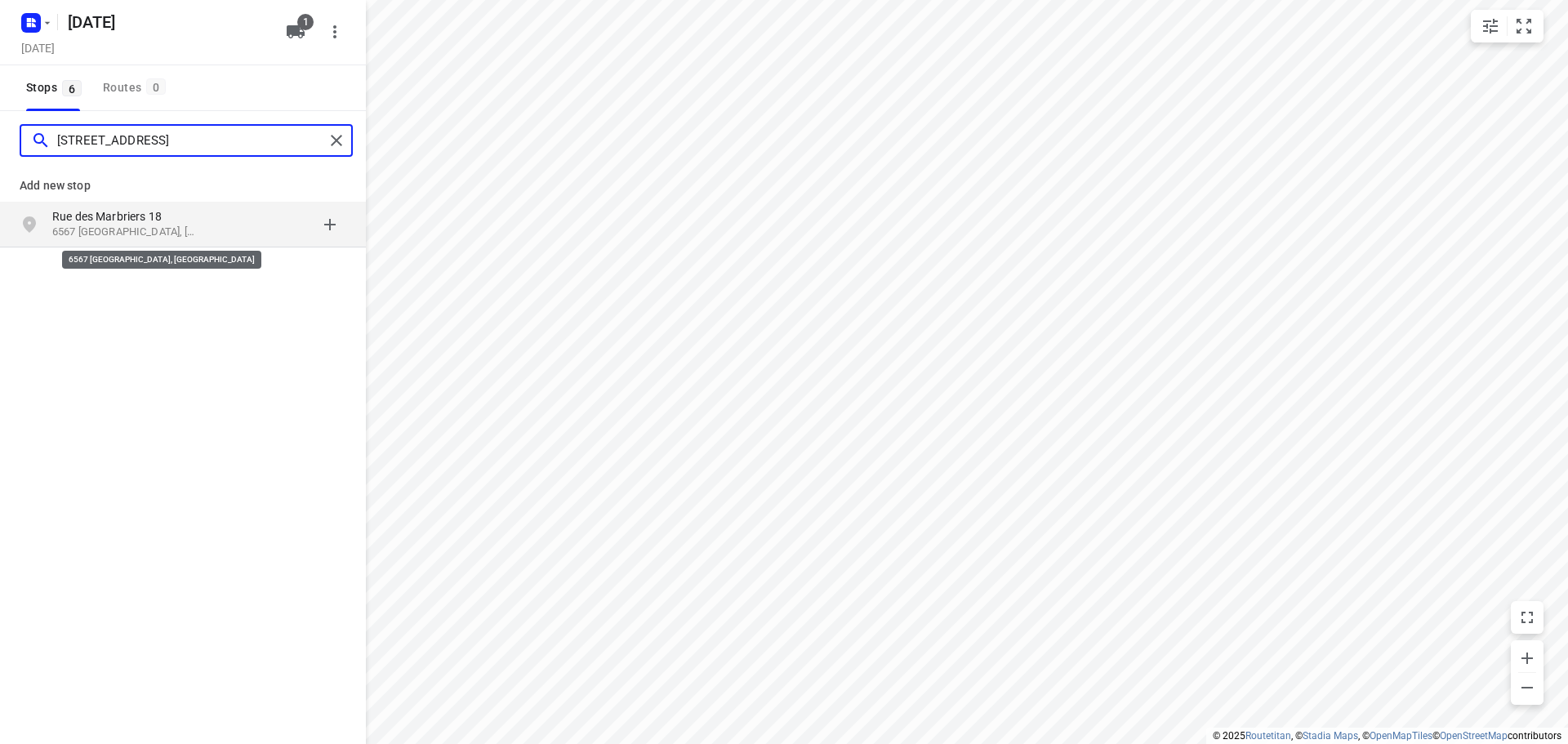
type input "[STREET_ADDRESS]"
click at [180, 227] on p "6567 [GEOGRAPHIC_DATA], [GEOGRAPHIC_DATA]" at bounding box center [128, 232] width 150 height 16
type input "rue [PERSON_NAME] 51"
click at [176, 226] on p "[GEOGRAPHIC_DATA], [GEOGRAPHIC_DATA]" at bounding box center [128, 232] width 150 height 16
type input "[STREET_ADDRESS]"
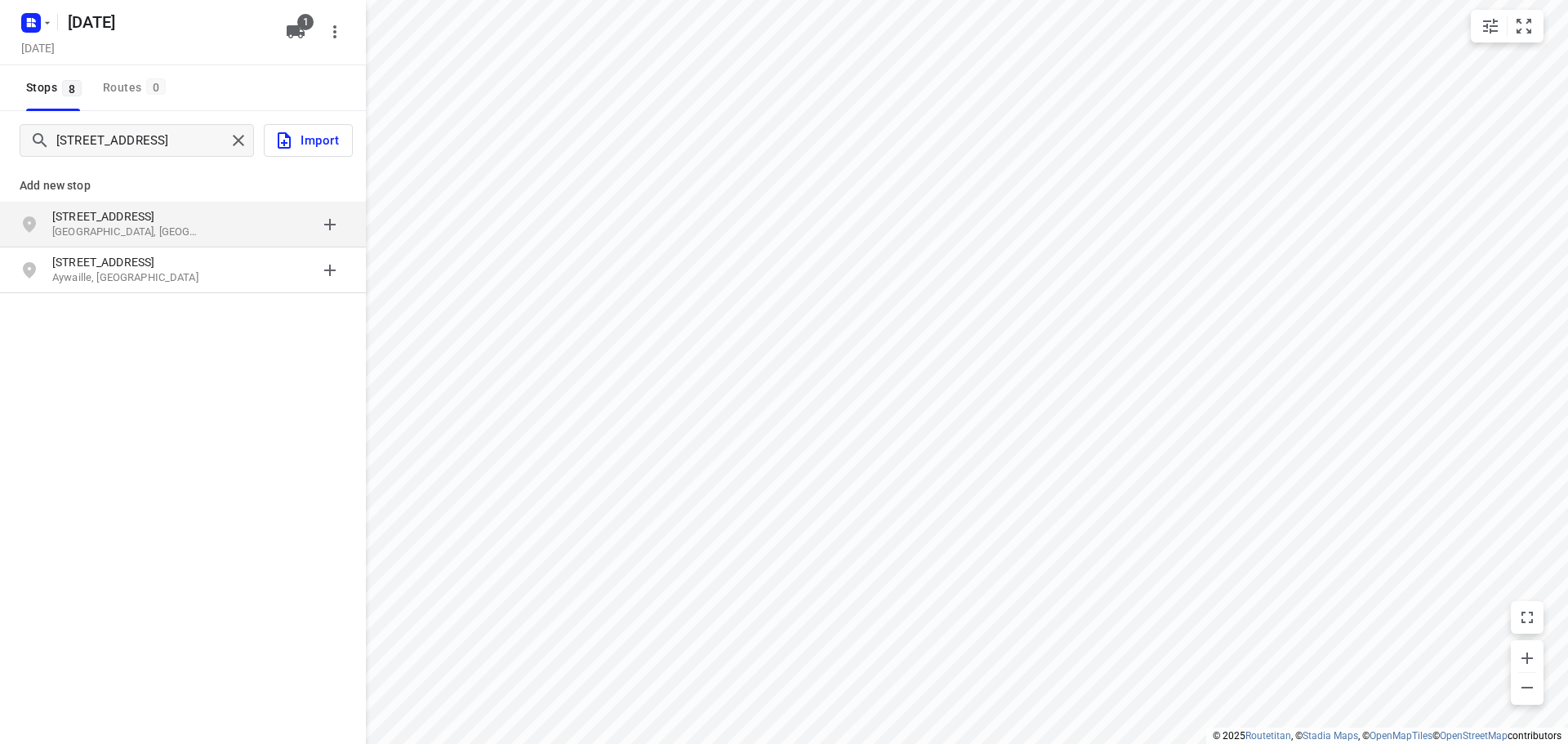
click at [173, 225] on p "[GEOGRAPHIC_DATA], [GEOGRAPHIC_DATA]" at bounding box center [128, 232] width 150 height 16
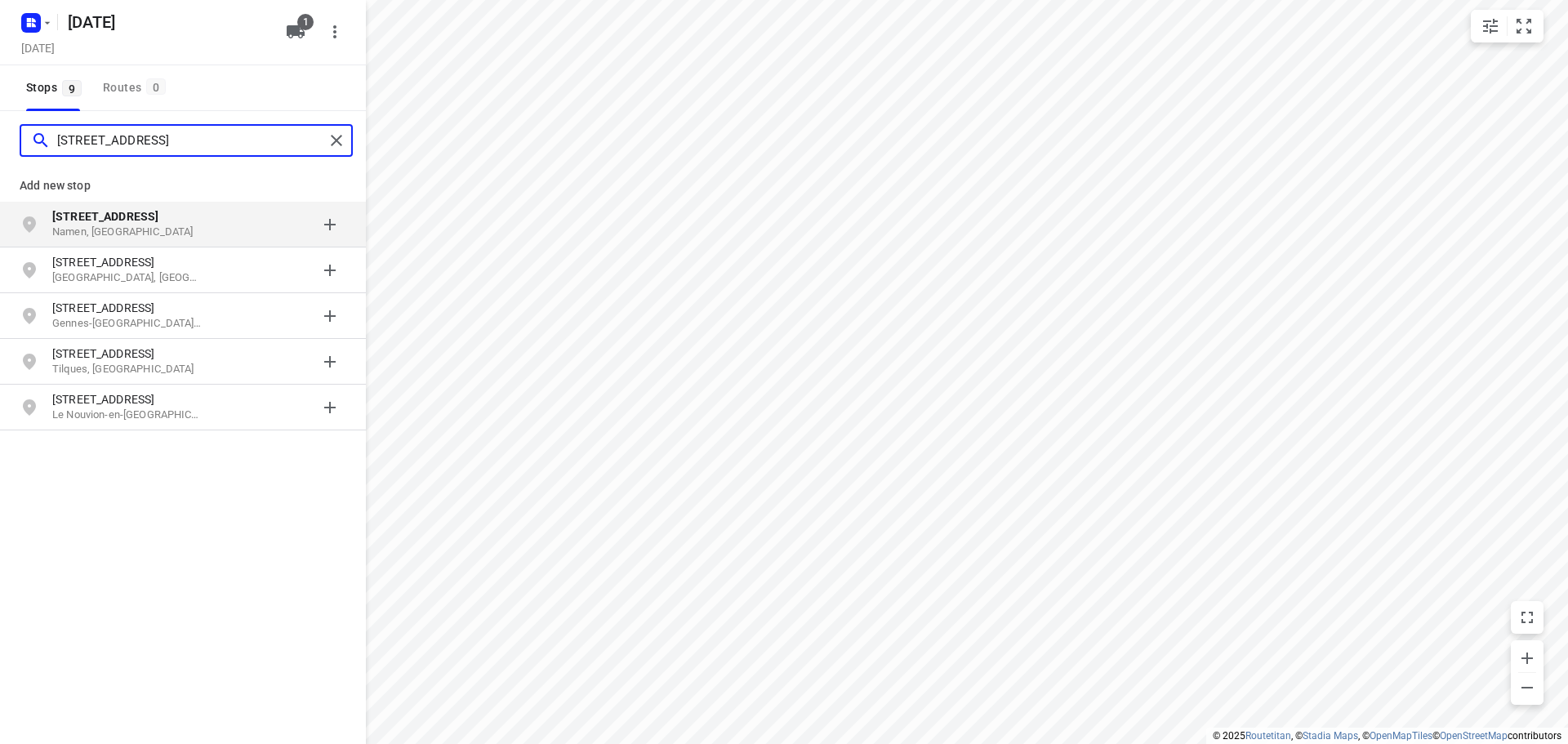
type input "[STREET_ADDRESS]"
click at [147, 229] on p "Namen, [GEOGRAPHIC_DATA]" at bounding box center [128, 232] width 150 height 16
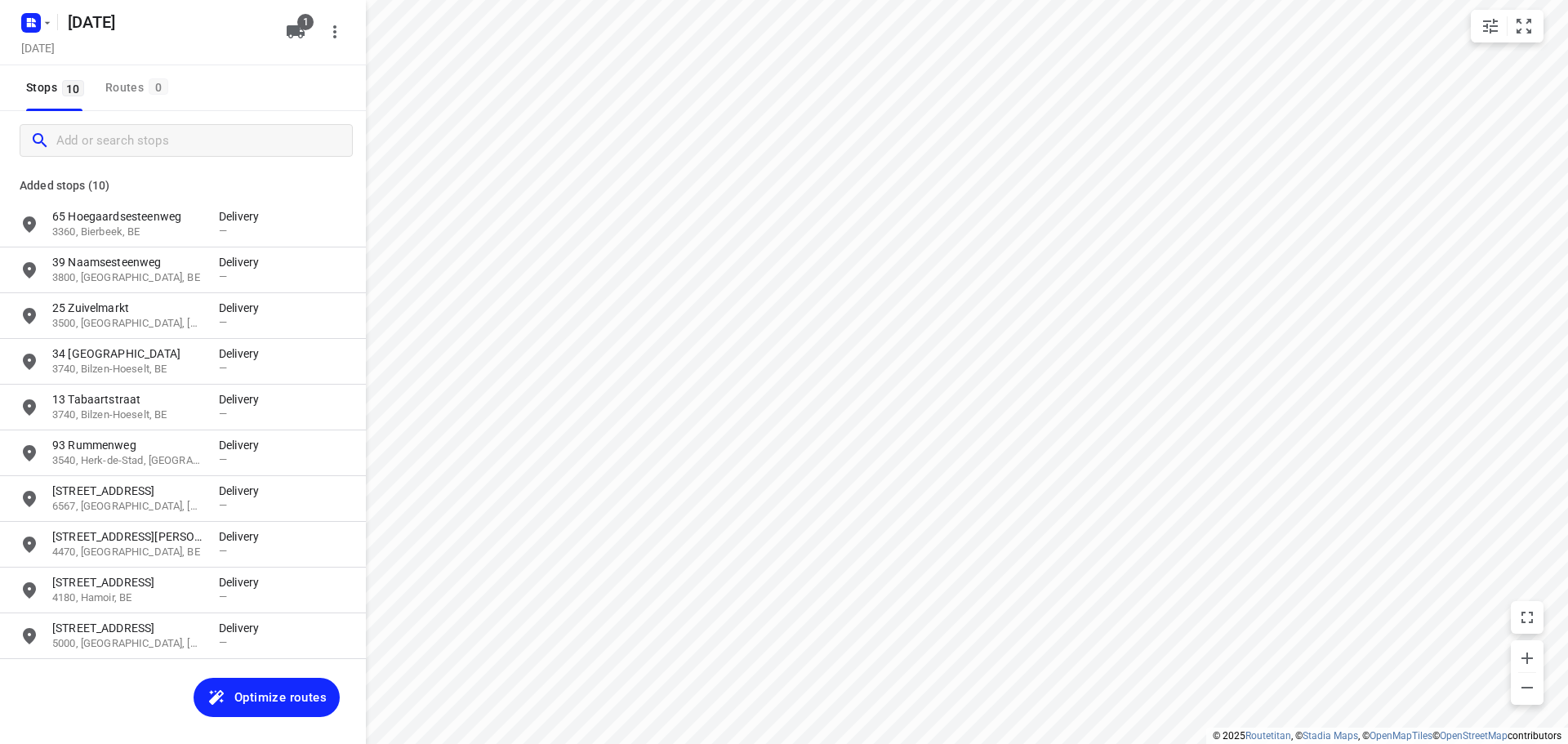
click at [266, 693] on span "Optimize routes" at bounding box center [281, 696] width 92 height 21
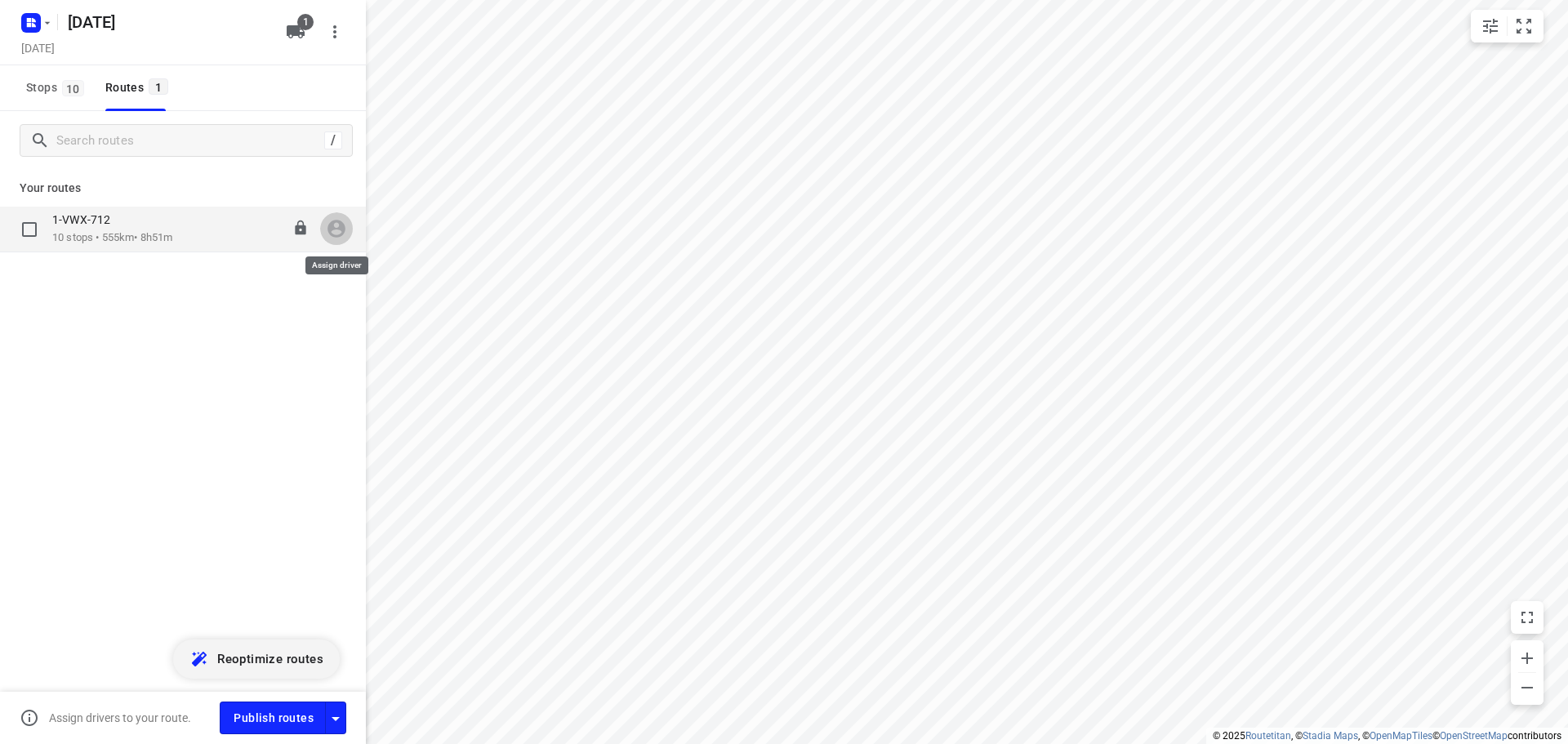
click at [332, 235] on icon "button" at bounding box center [337, 230] width 18 height 18
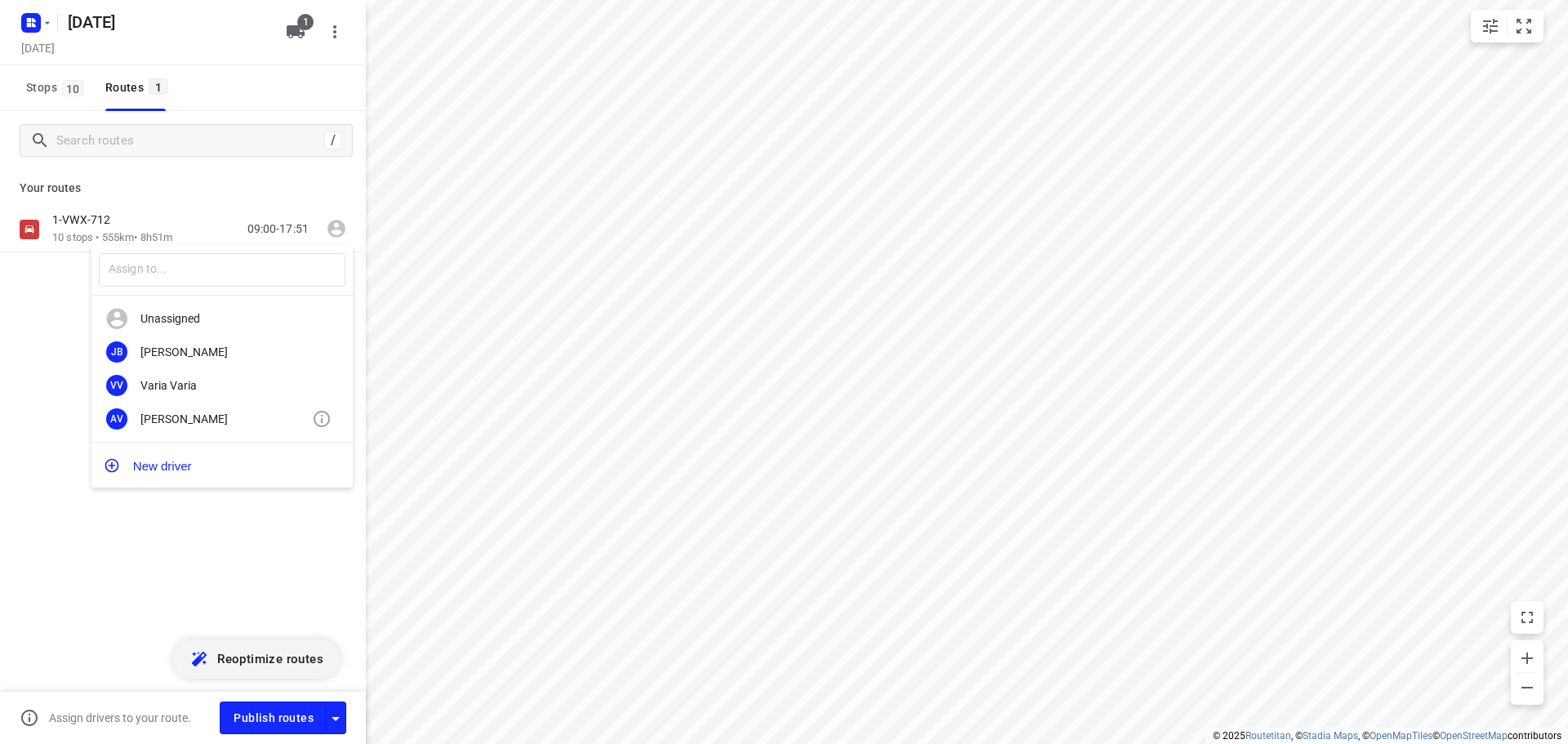
click at [183, 422] on div "[PERSON_NAME]" at bounding box center [226, 419] width 171 height 13
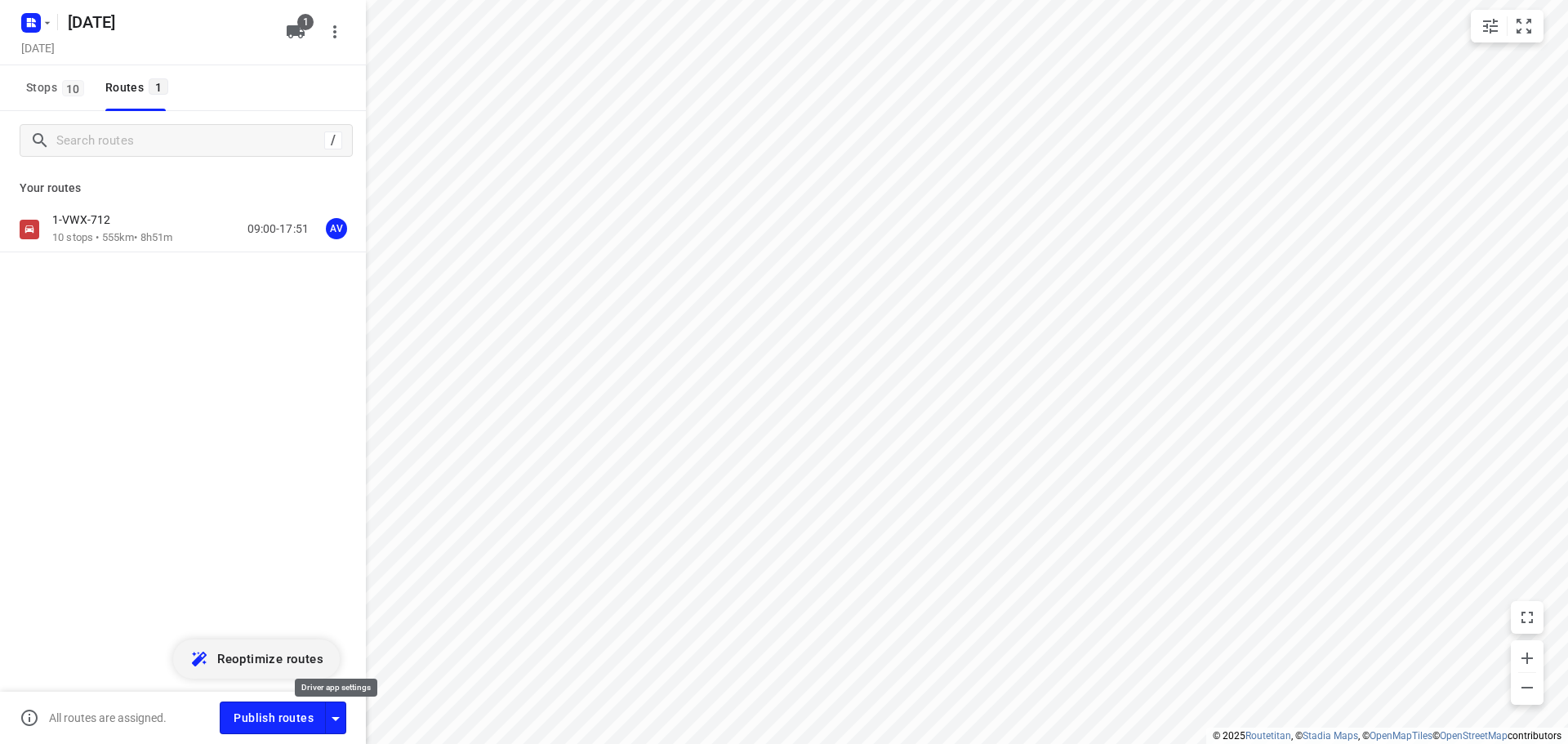
click at [335, 716] on icon "button" at bounding box center [336, 718] width 8 height 4
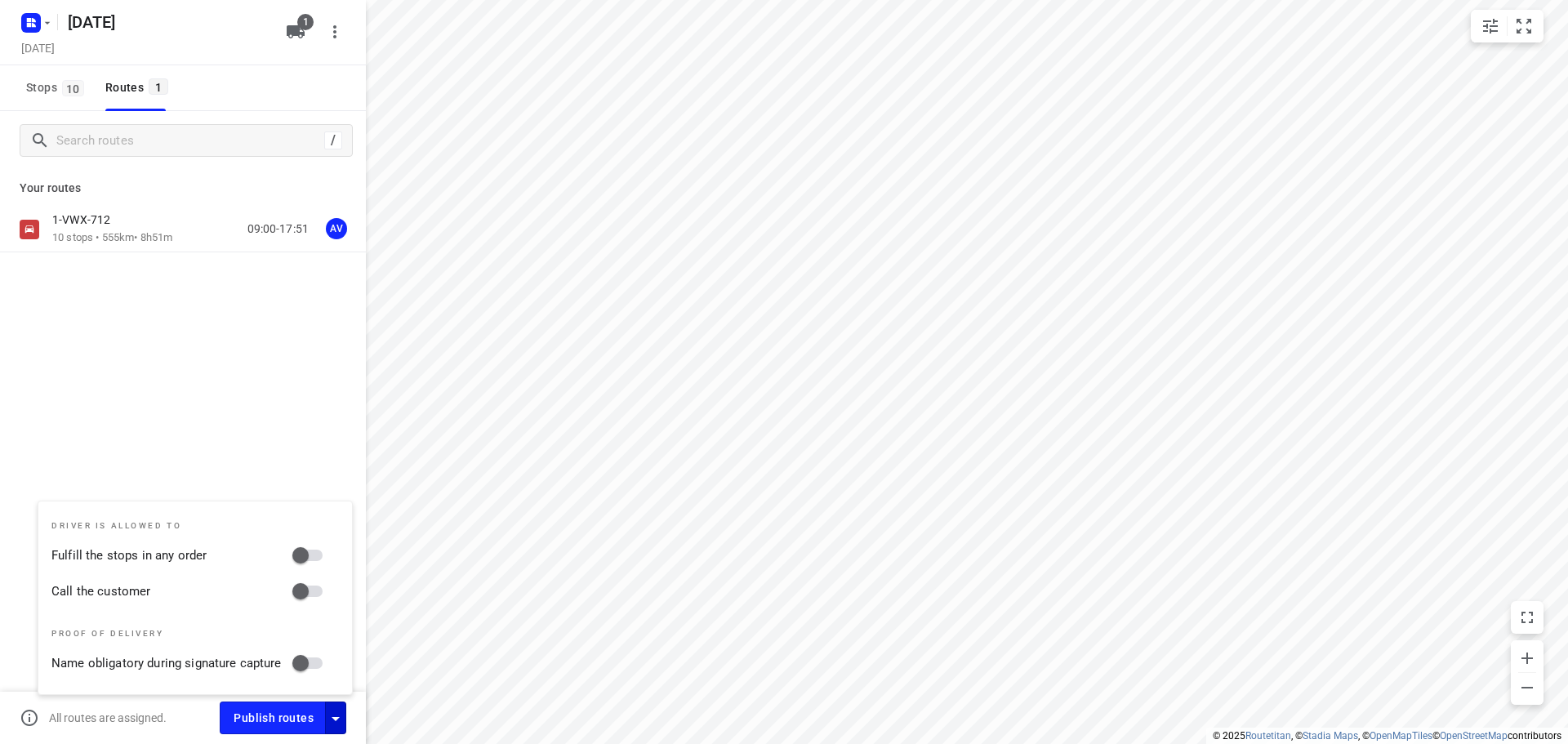
click at [315, 588] on input "Call the customer" at bounding box center [300, 590] width 93 height 31
checkbox input "true"
click at [339, 722] on icon "button" at bounding box center [335, 718] width 19 height 19
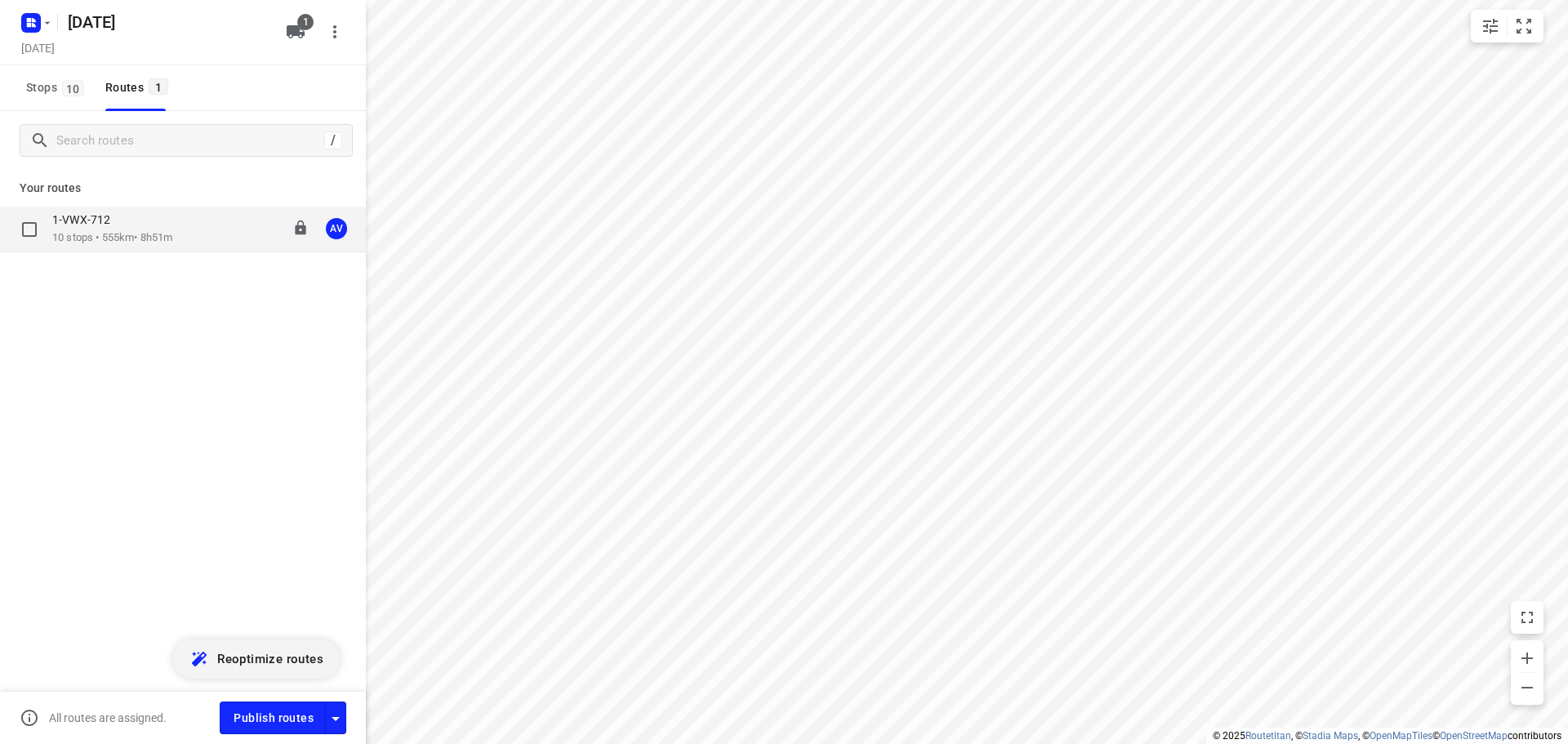
click at [172, 231] on p "10 stops • 555km • 8h51m" at bounding box center [113, 238] width 120 height 16
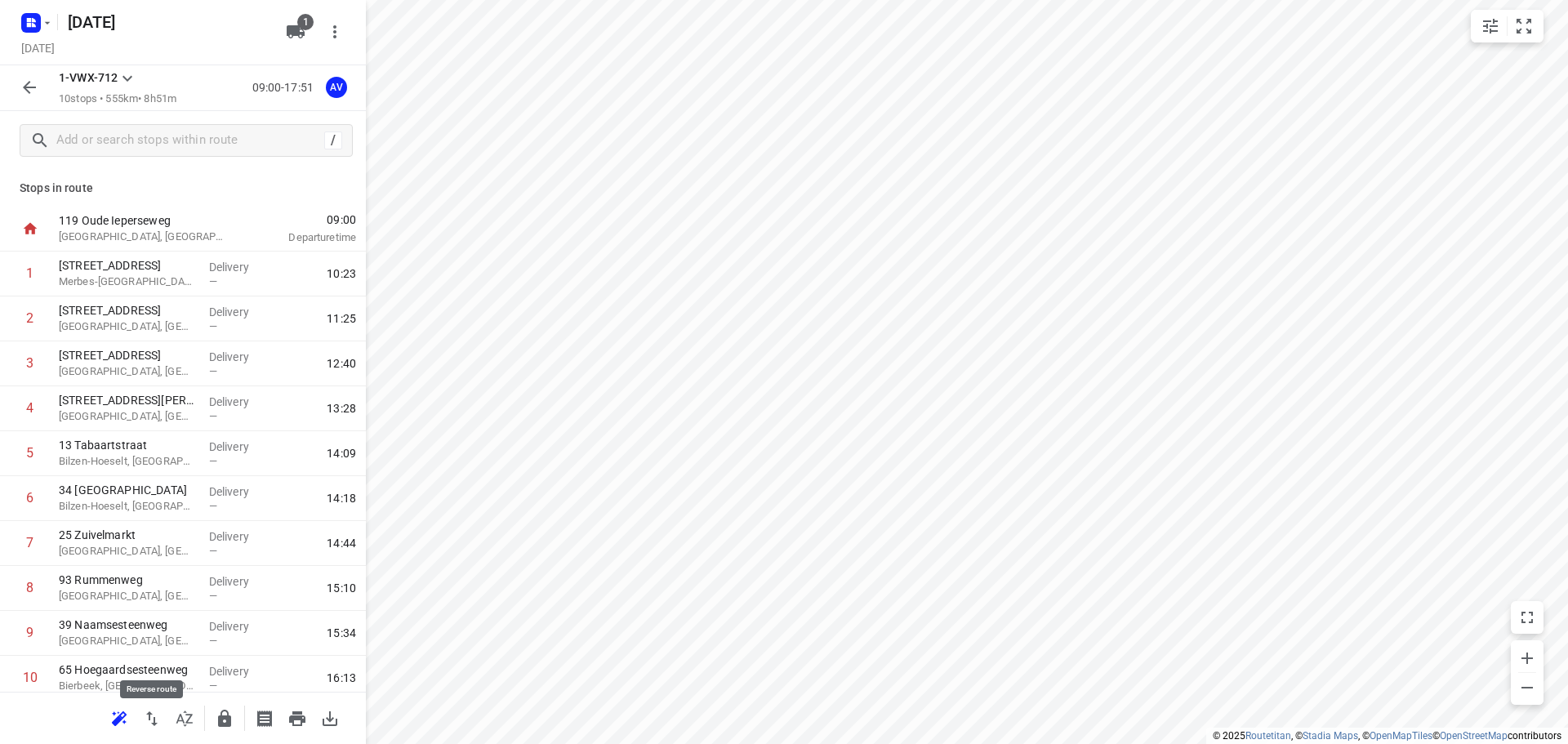
click at [151, 721] on icon "button" at bounding box center [151, 718] width 19 height 19
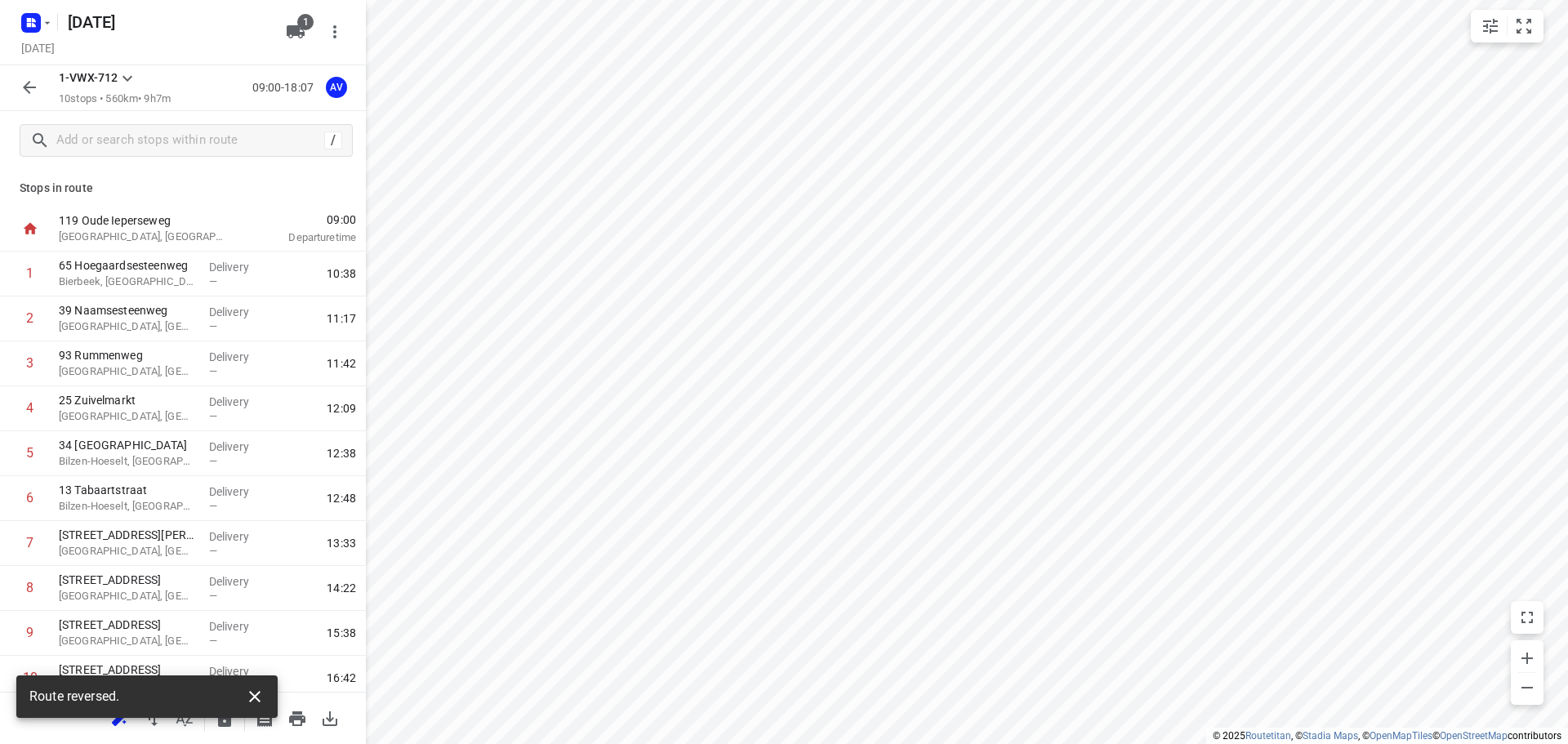
click at [257, 696] on icon "button" at bounding box center [254, 696] width 19 height 19
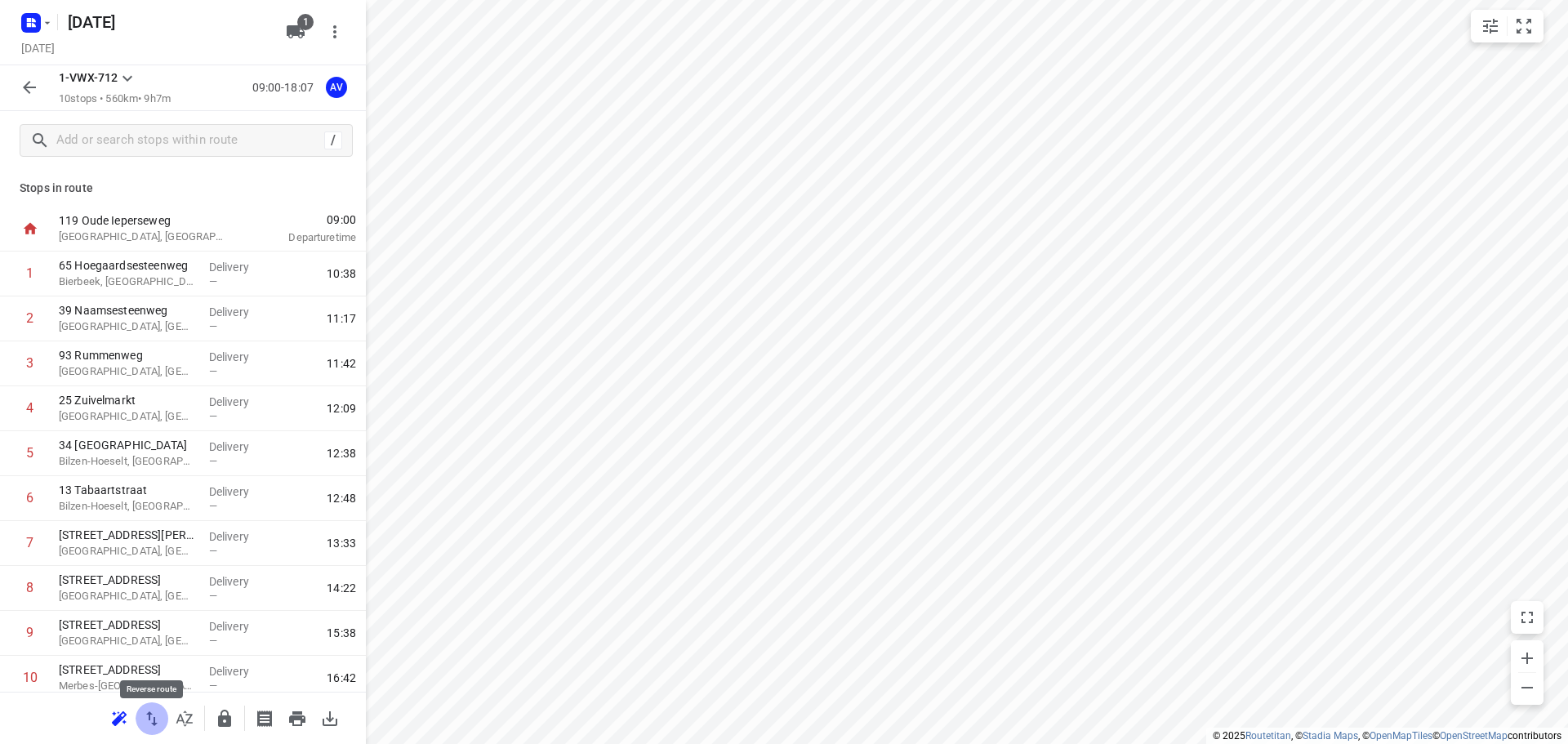
click at [151, 721] on icon "button" at bounding box center [151, 718] width 19 height 19
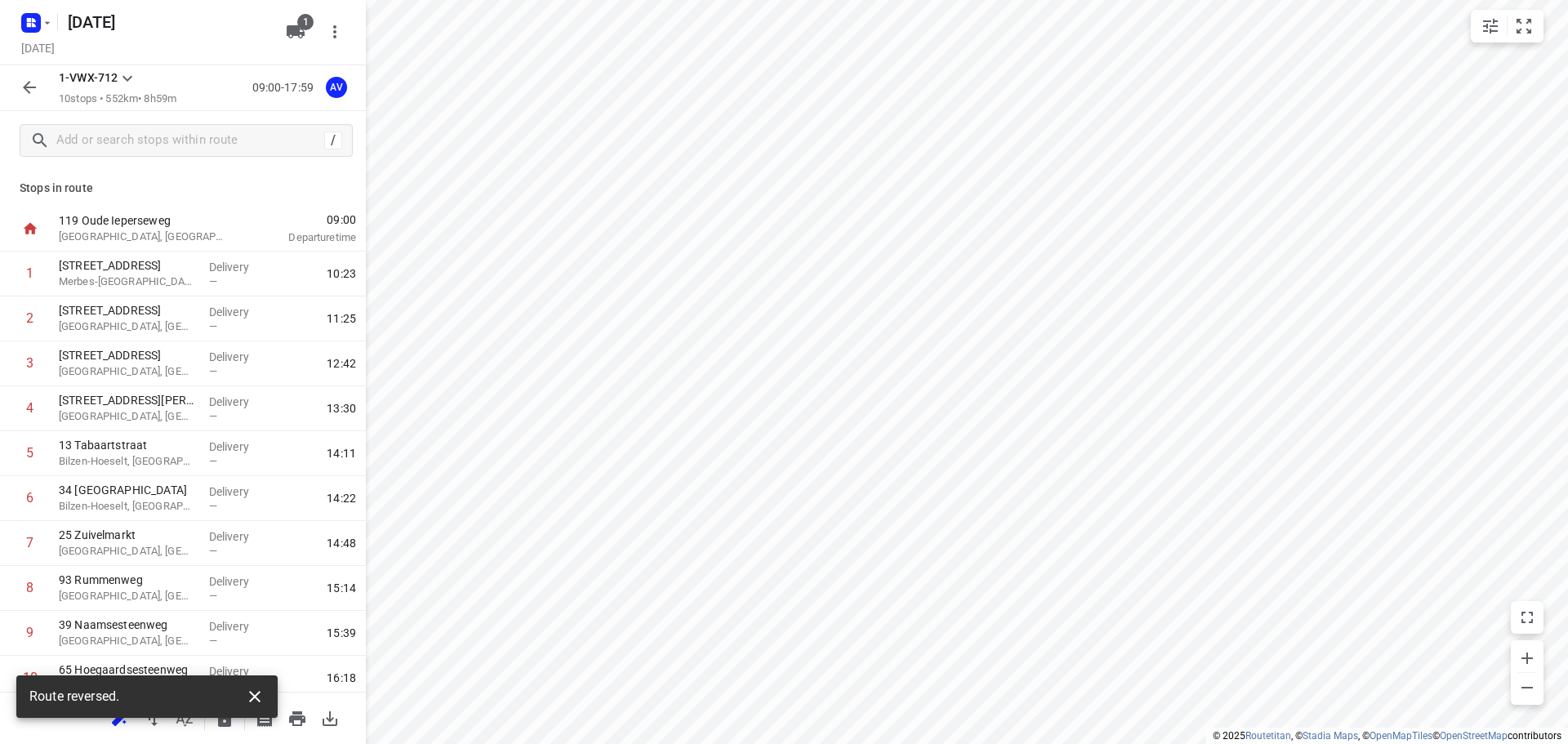
click at [251, 693] on icon "button" at bounding box center [255, 696] width 12 height 12
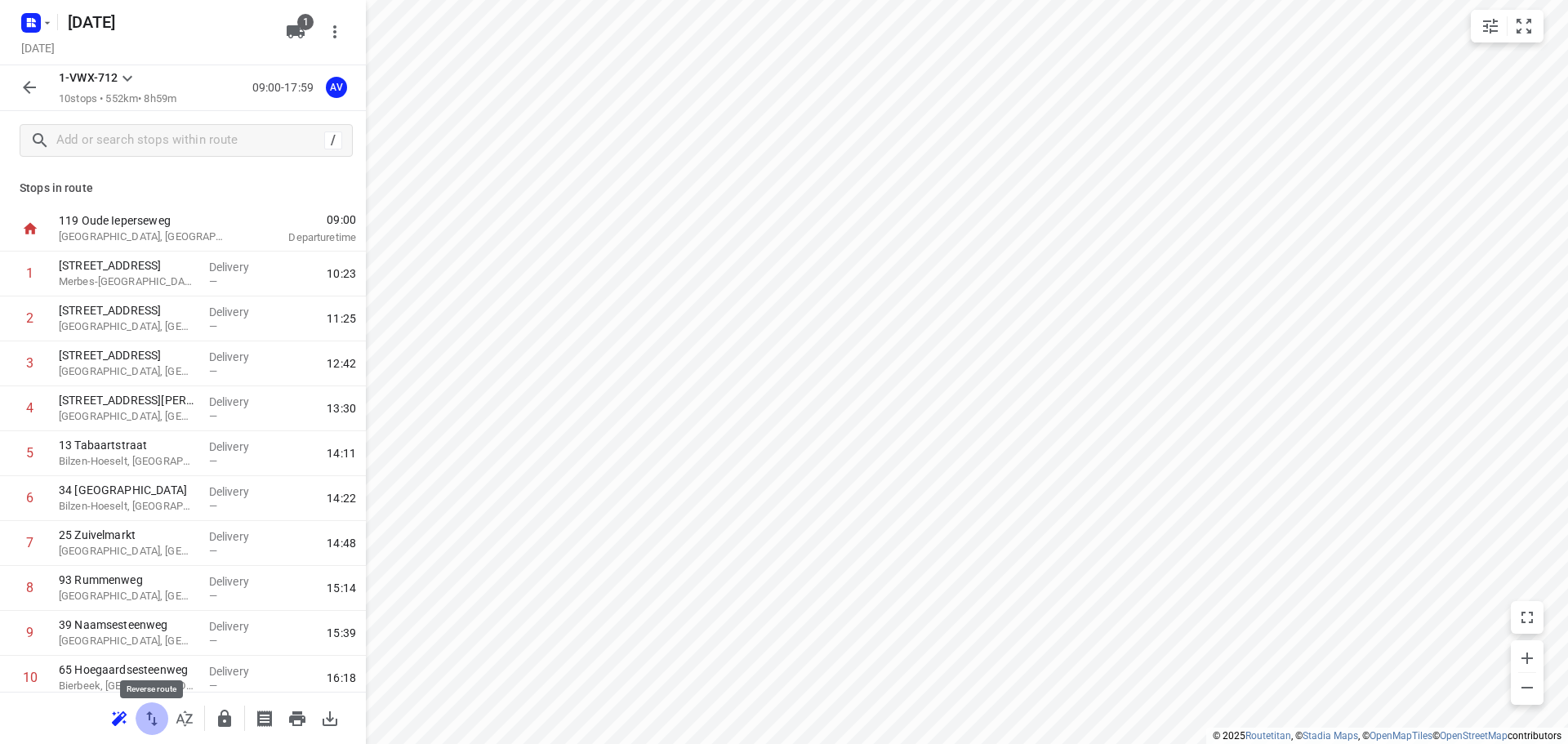
click at [151, 719] on icon "button" at bounding box center [151, 718] width 19 height 19
click at [36, 15] on rect "button" at bounding box center [30, 23] width 19 height 19
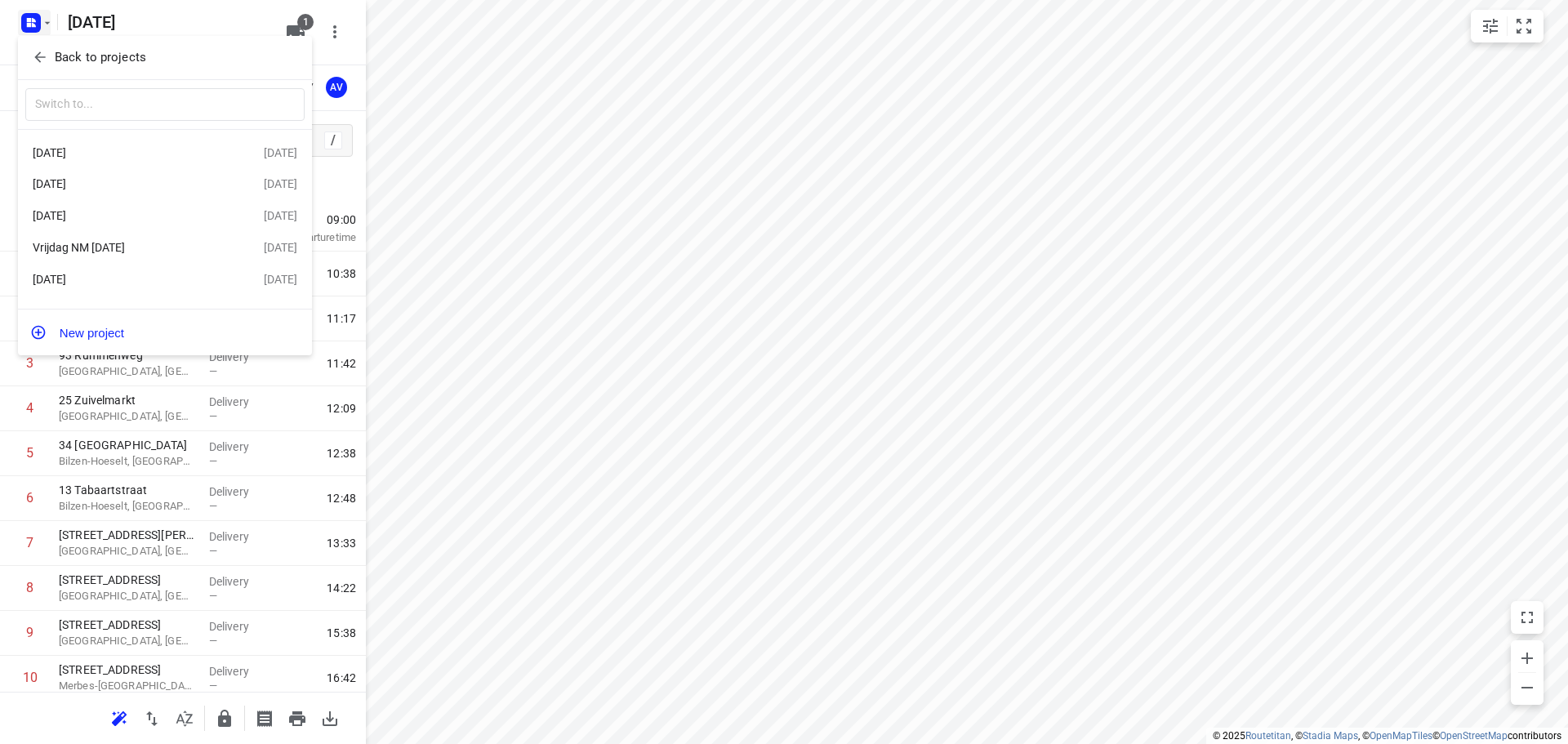
click at [124, 279] on div "[DATE]" at bounding box center [126, 280] width 188 height 13
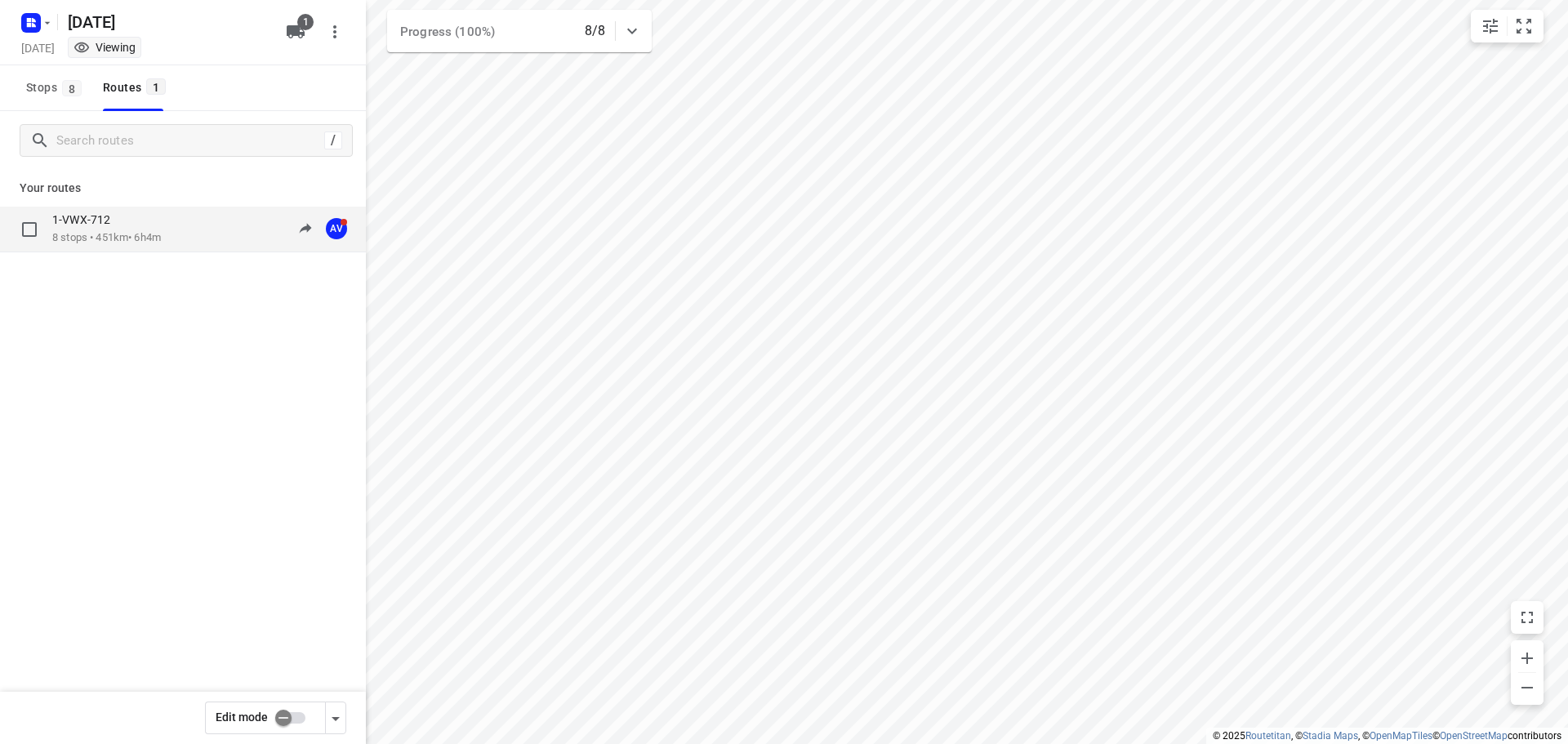
click at [173, 229] on div "1-VWX-712 8 stops • 451km • 6h4m 09:46-17:11 AV" at bounding box center [209, 229] width 313 height 33
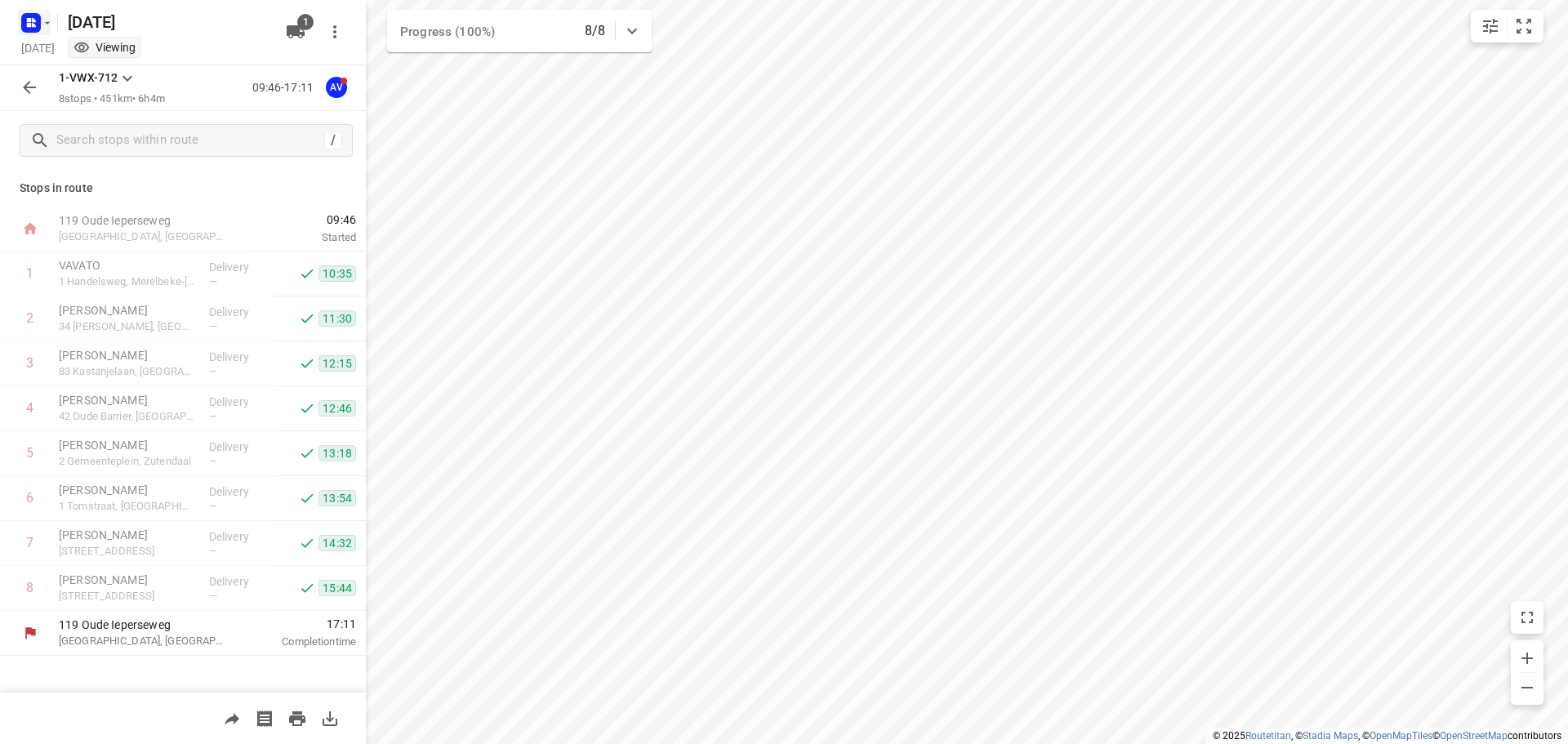
click at [35, 31] on rect "button" at bounding box center [30, 23] width 19 height 19
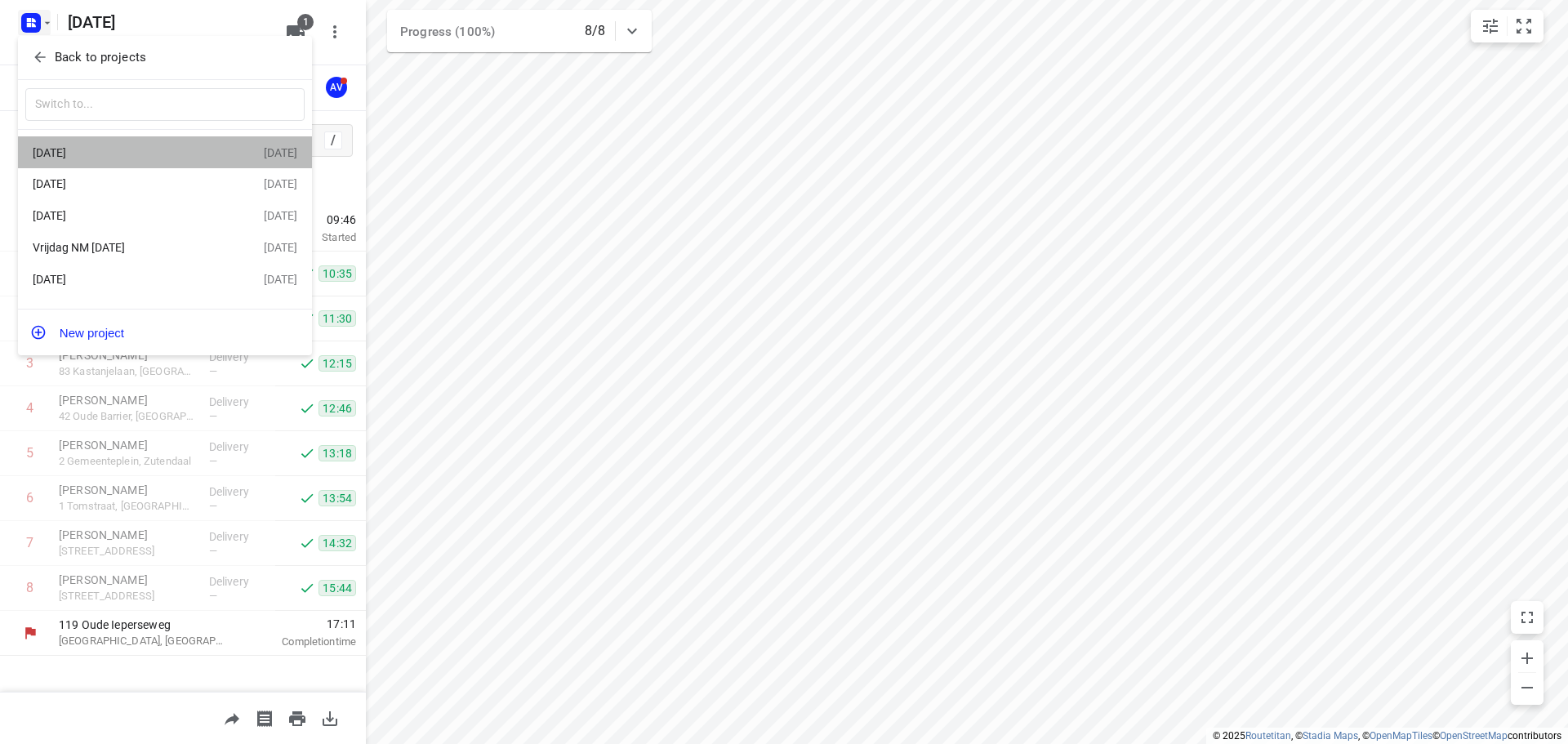
click at [105, 154] on div "[DATE]" at bounding box center [126, 153] width 188 height 13
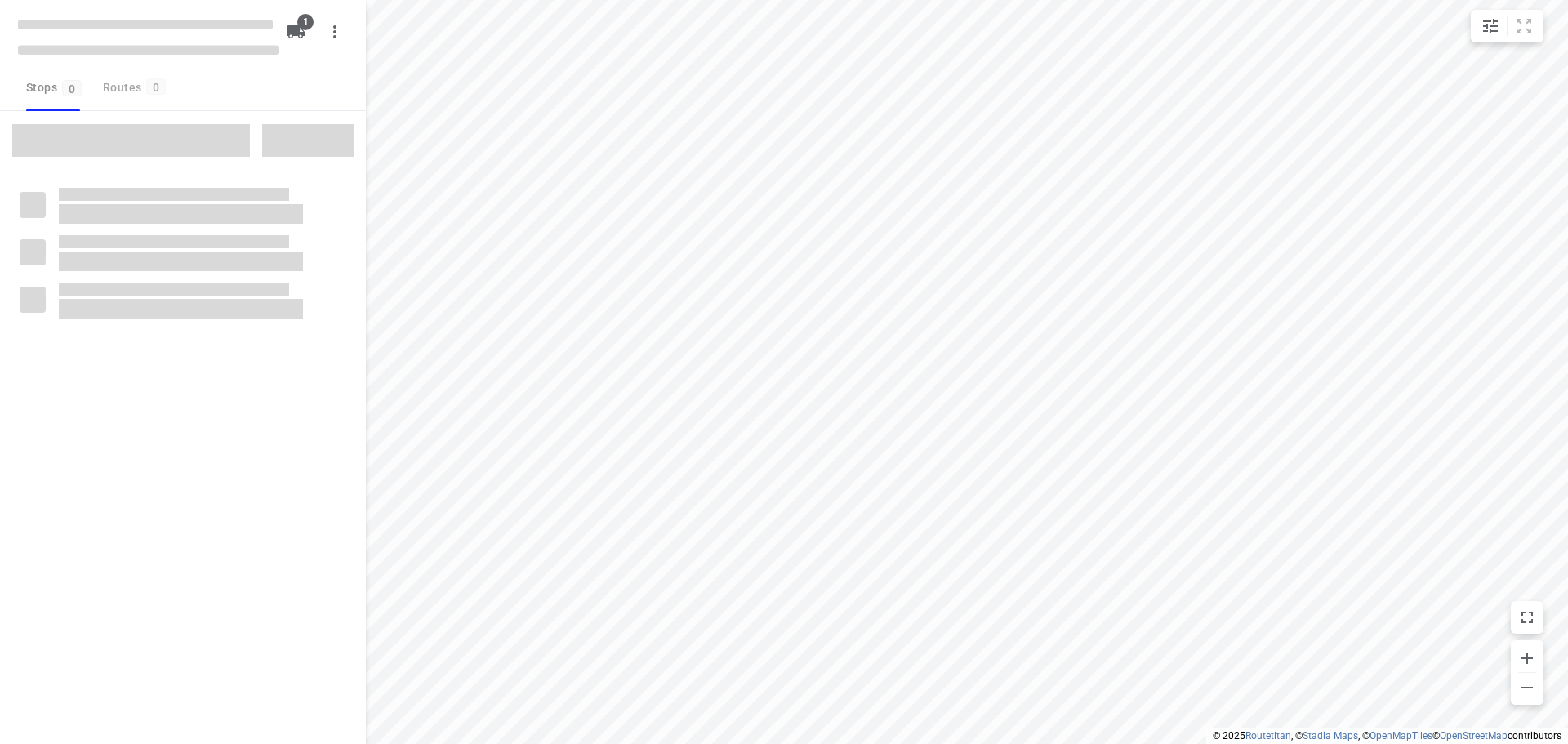
type input "distance"
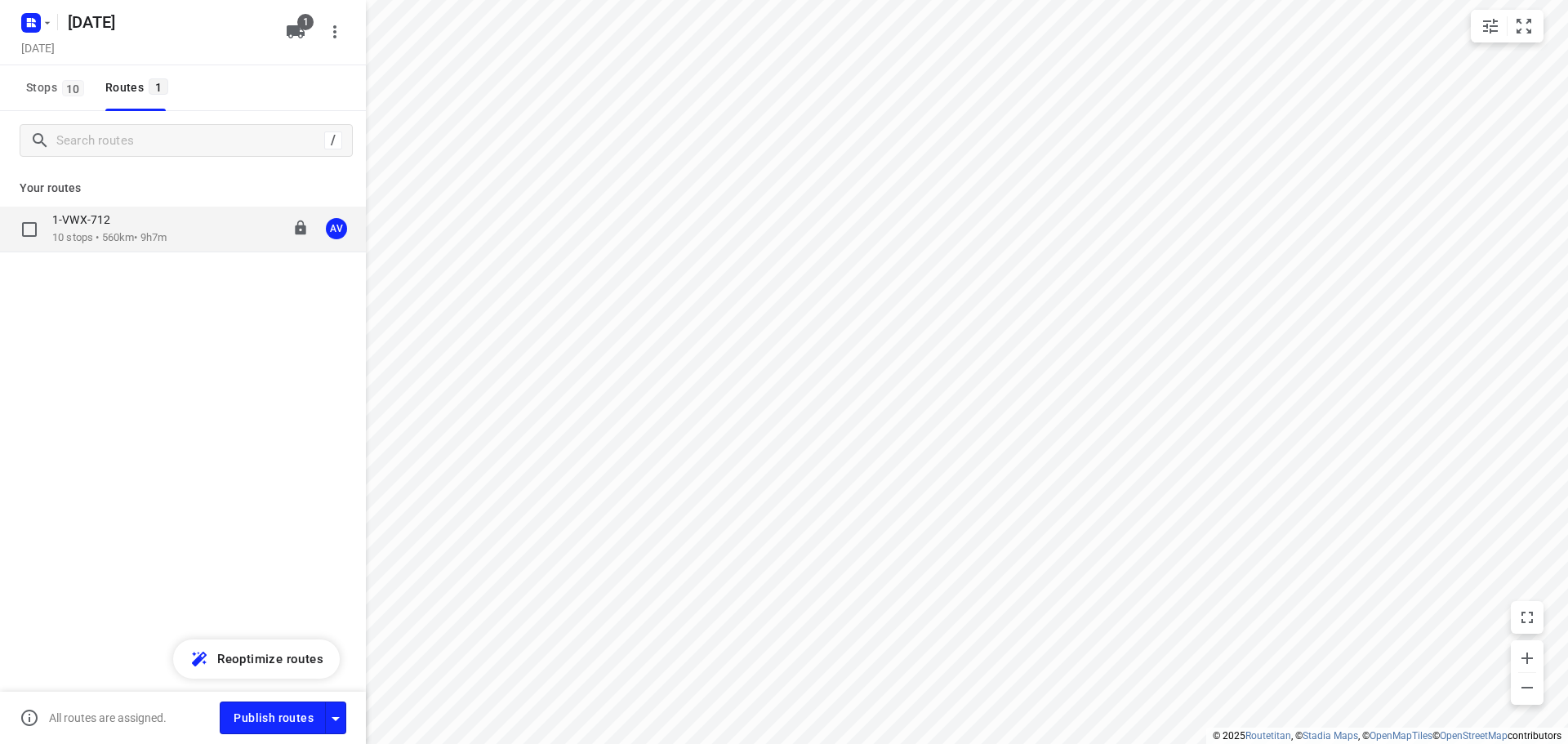
click at [177, 232] on div "1-VWX-712 10 stops • 560km • 9h7m 09:00-18:07 AV" at bounding box center [209, 229] width 313 height 33
